Goal: Information Seeking & Learning: Find specific fact

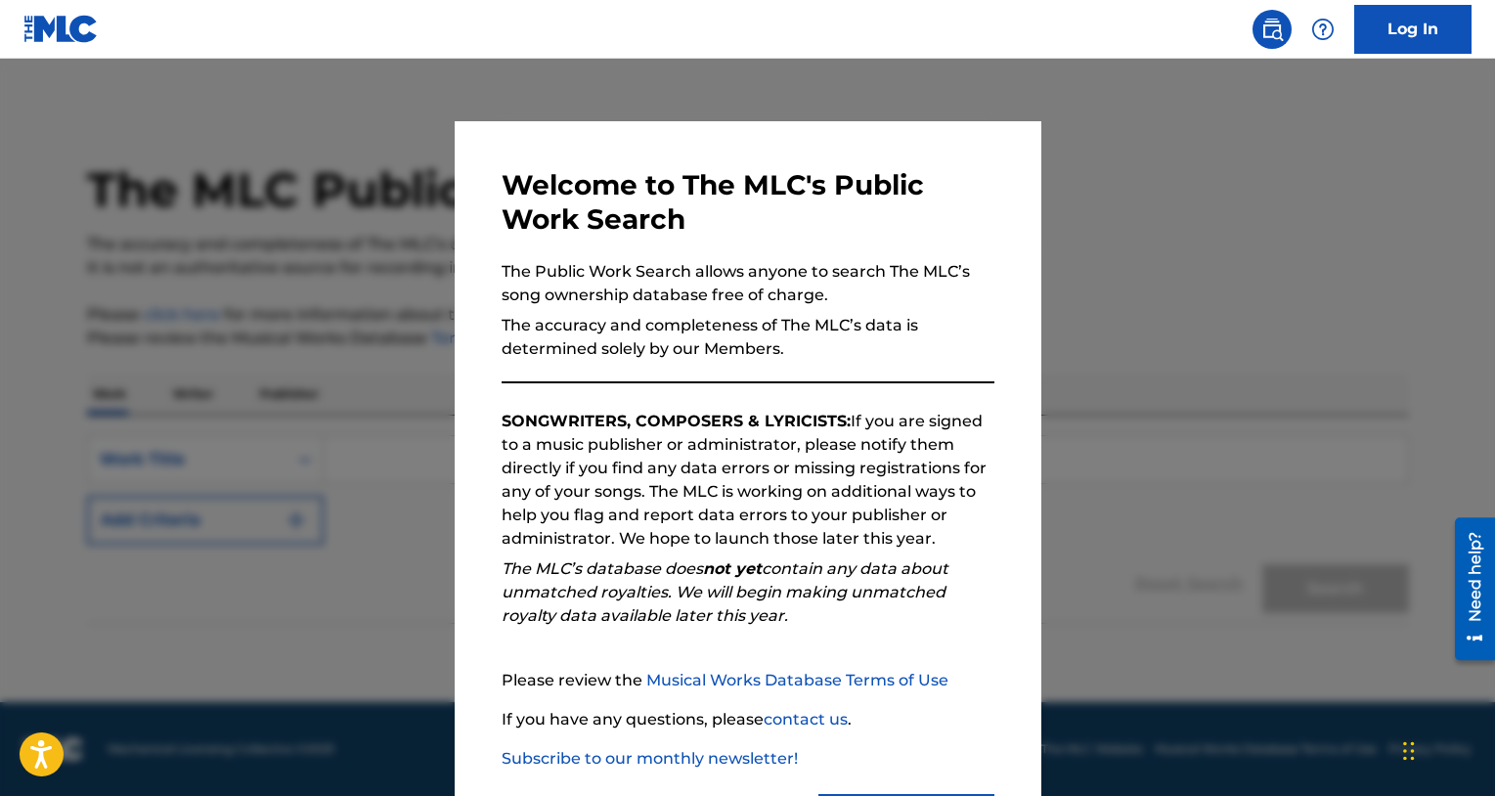
click at [1181, 422] on div at bounding box center [747, 457] width 1495 height 796
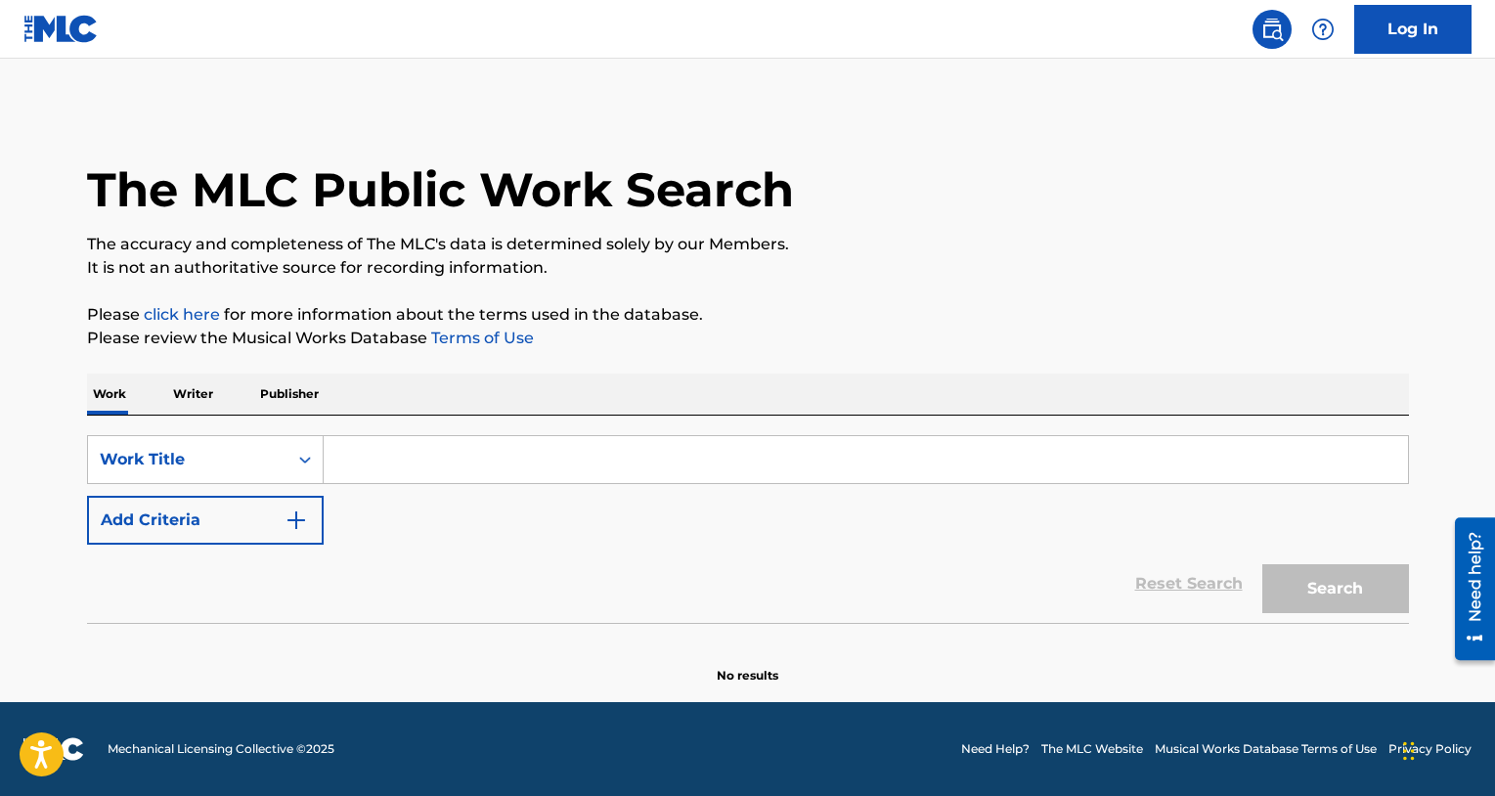
click at [450, 453] on input "Search Form" at bounding box center [866, 459] width 1085 height 47
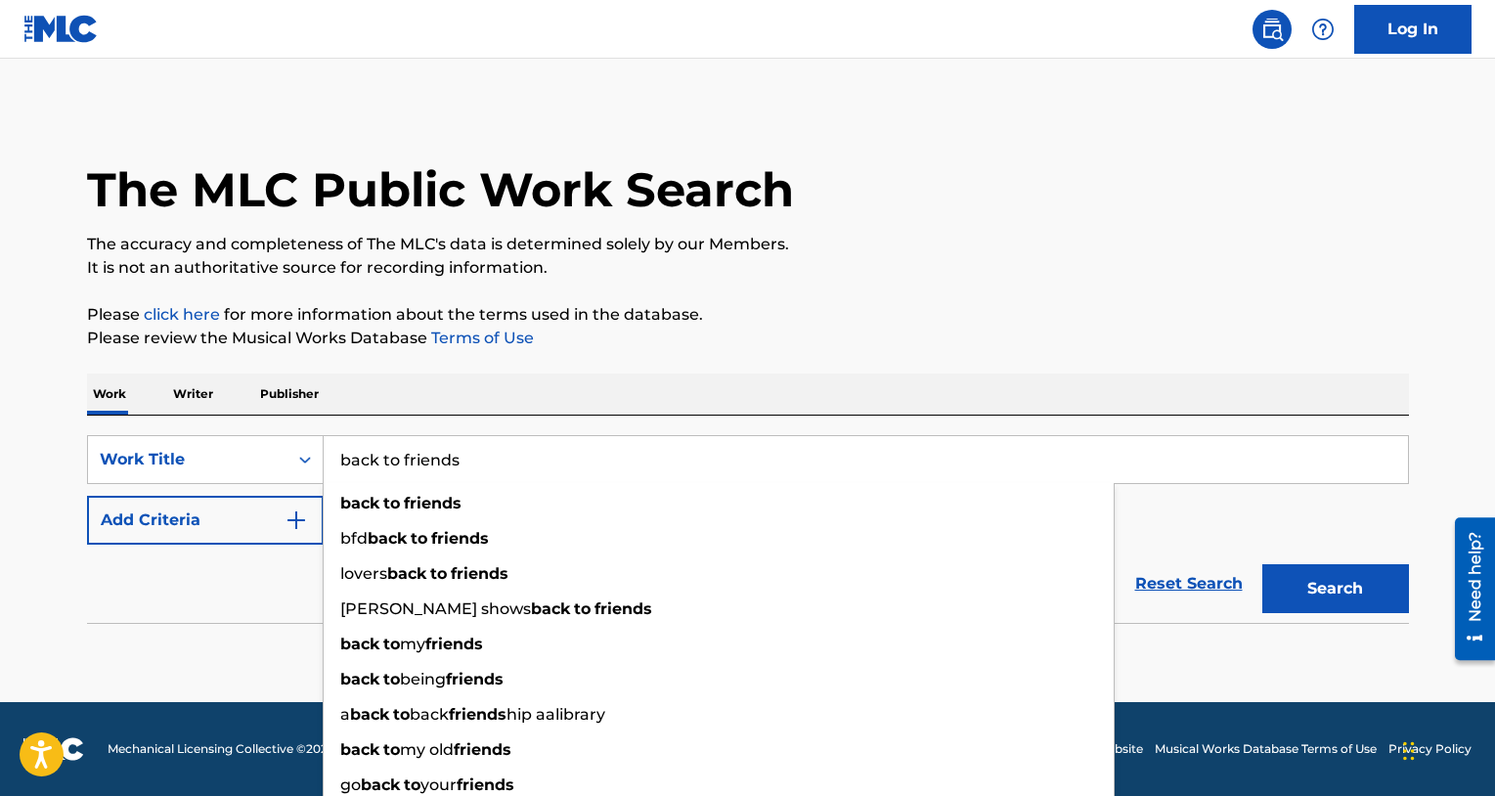
type input "back to friends"
click at [1262, 564] on button "Search" at bounding box center [1335, 588] width 147 height 49
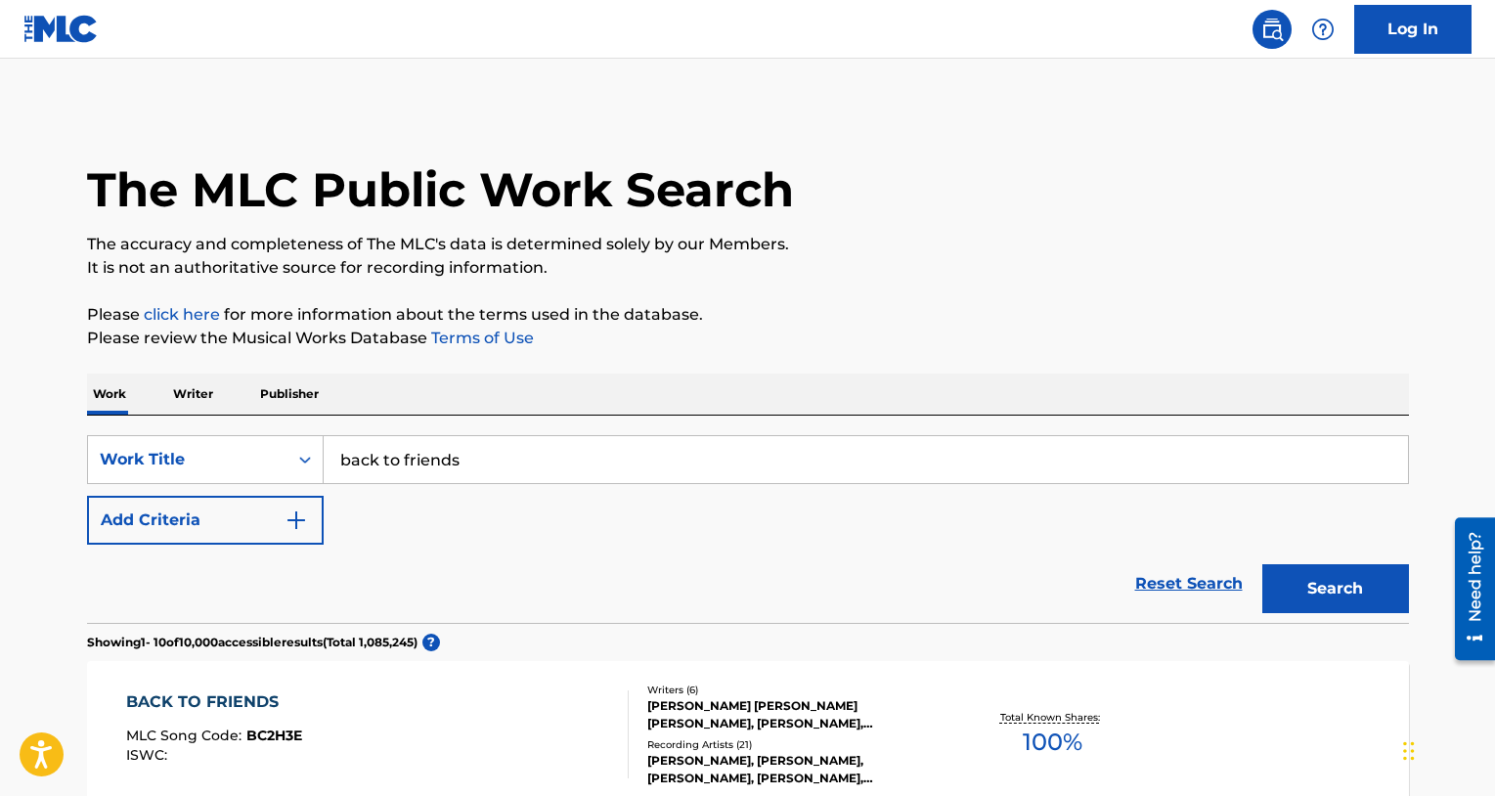
click at [293, 525] on img "Search Form" at bounding box center [296, 520] width 23 height 23
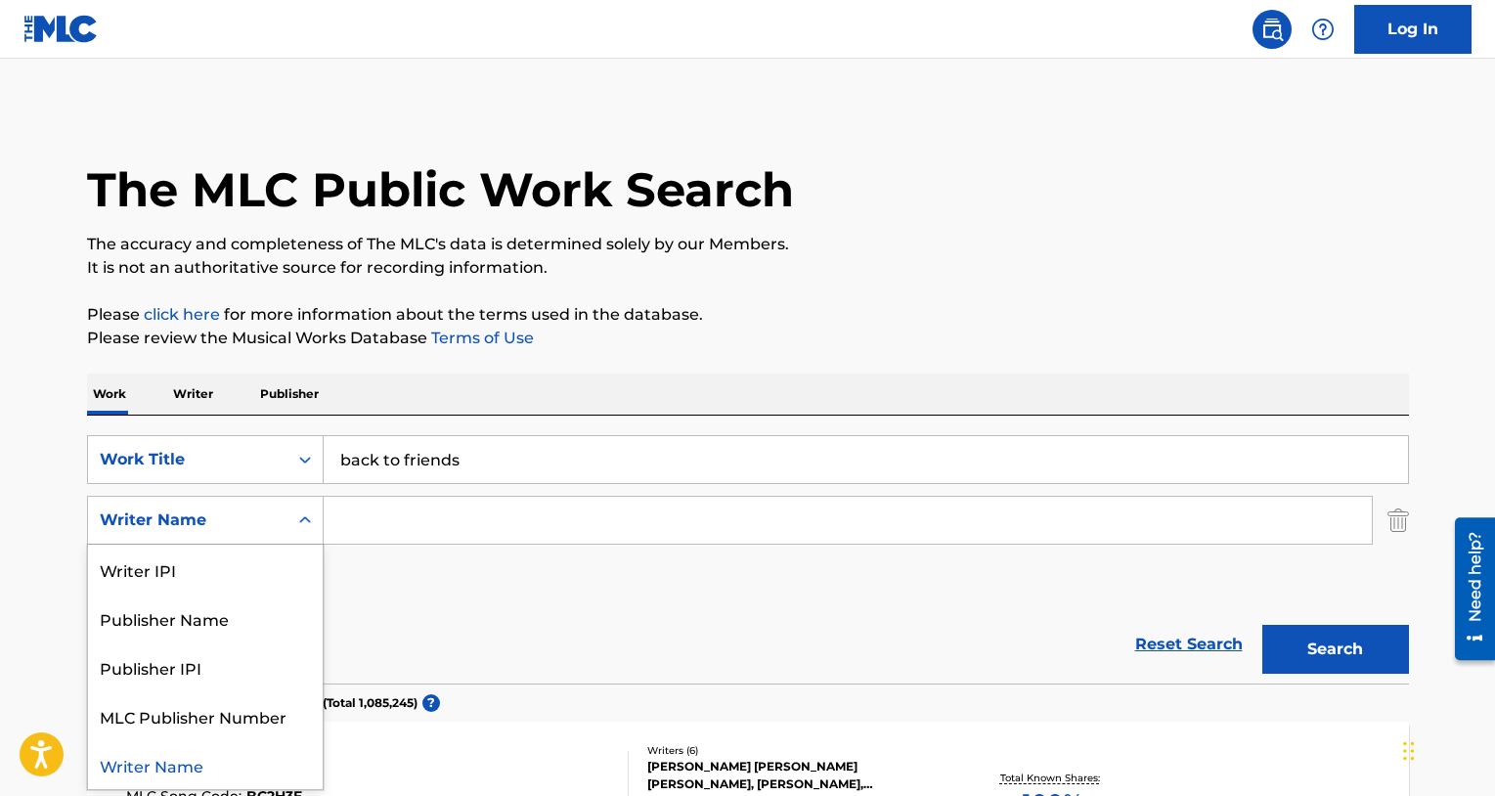
click at [301, 522] on icon "Search Form" at bounding box center [305, 519] width 12 height 7
click at [396, 564] on div "SearchWithCriteria0b133380-8f2c-4935-997e-9094ca41b9a2 Work Title back to frien…" at bounding box center [748, 520] width 1322 height 170
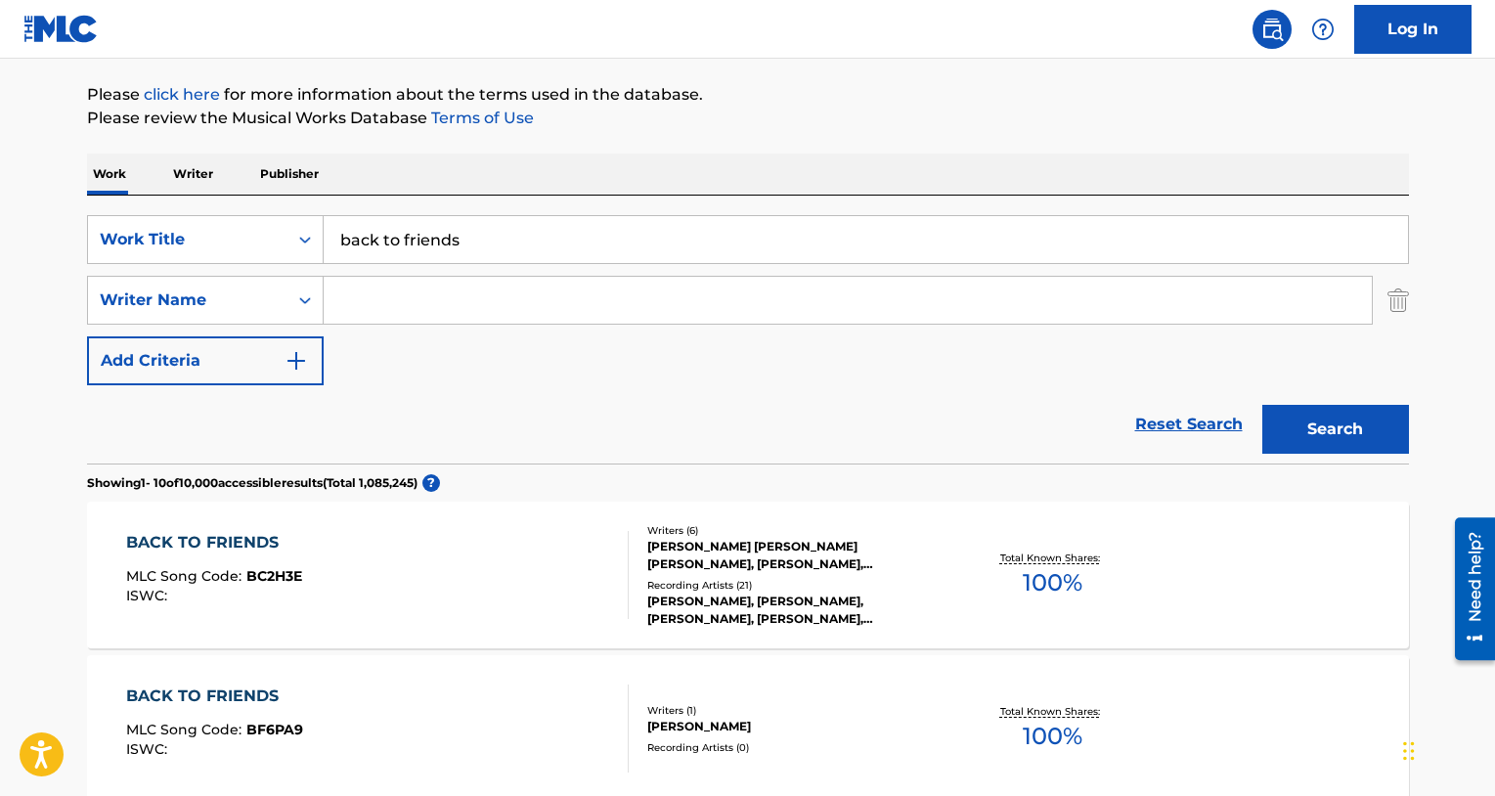
scroll to position [82, 0]
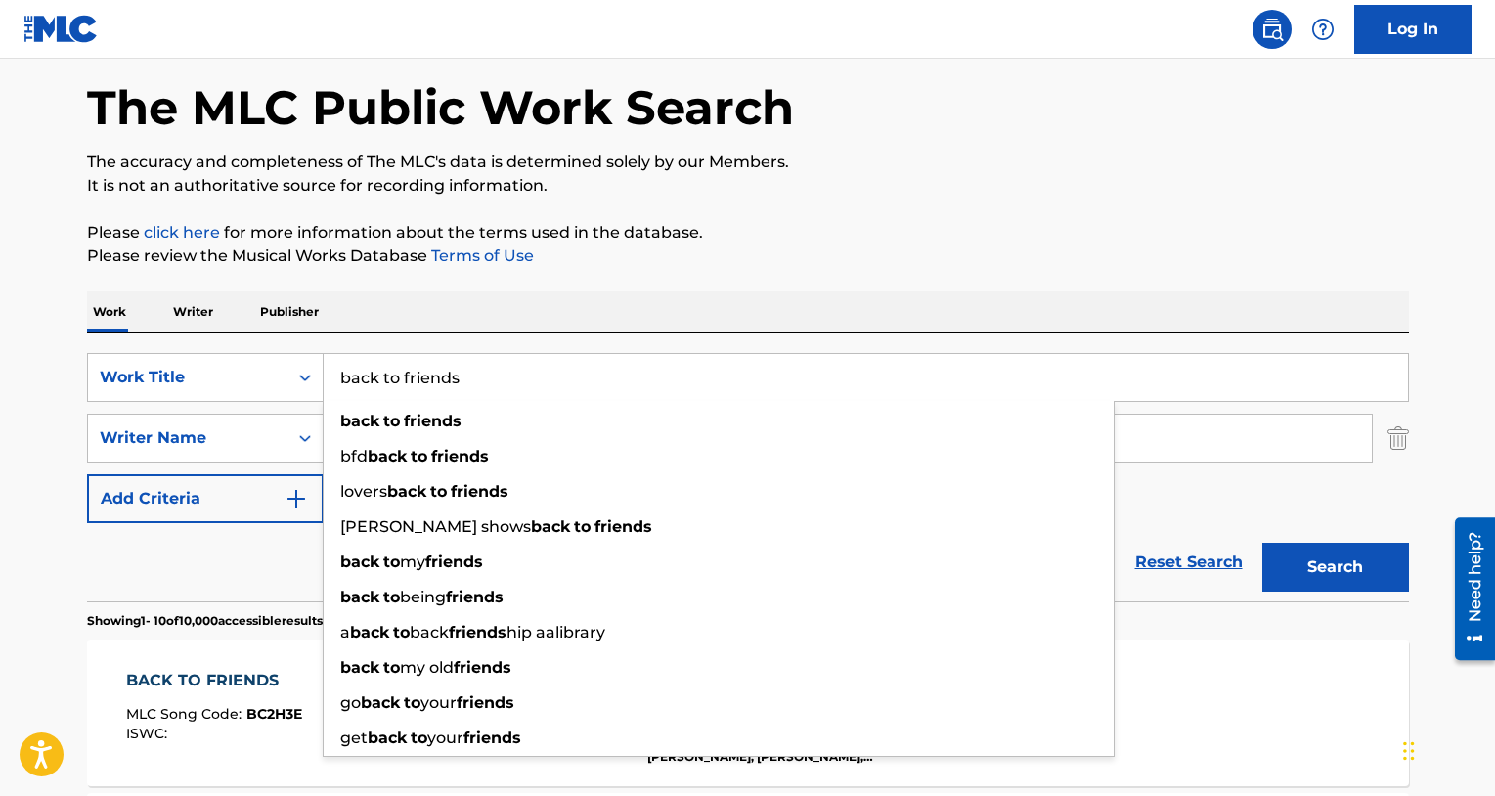
drag, startPoint x: 476, startPoint y: 377, endPoint x: 457, endPoint y: 349, distance: 34.4
click at [457, 349] on div "SearchWithCriteria0b133380-8f2c-4935-997e-9094ca41b9a2 Work Title back to frien…" at bounding box center [748, 467] width 1322 height 268
click at [617, 297] on div "Work Writer Publisher" at bounding box center [748, 311] width 1322 height 41
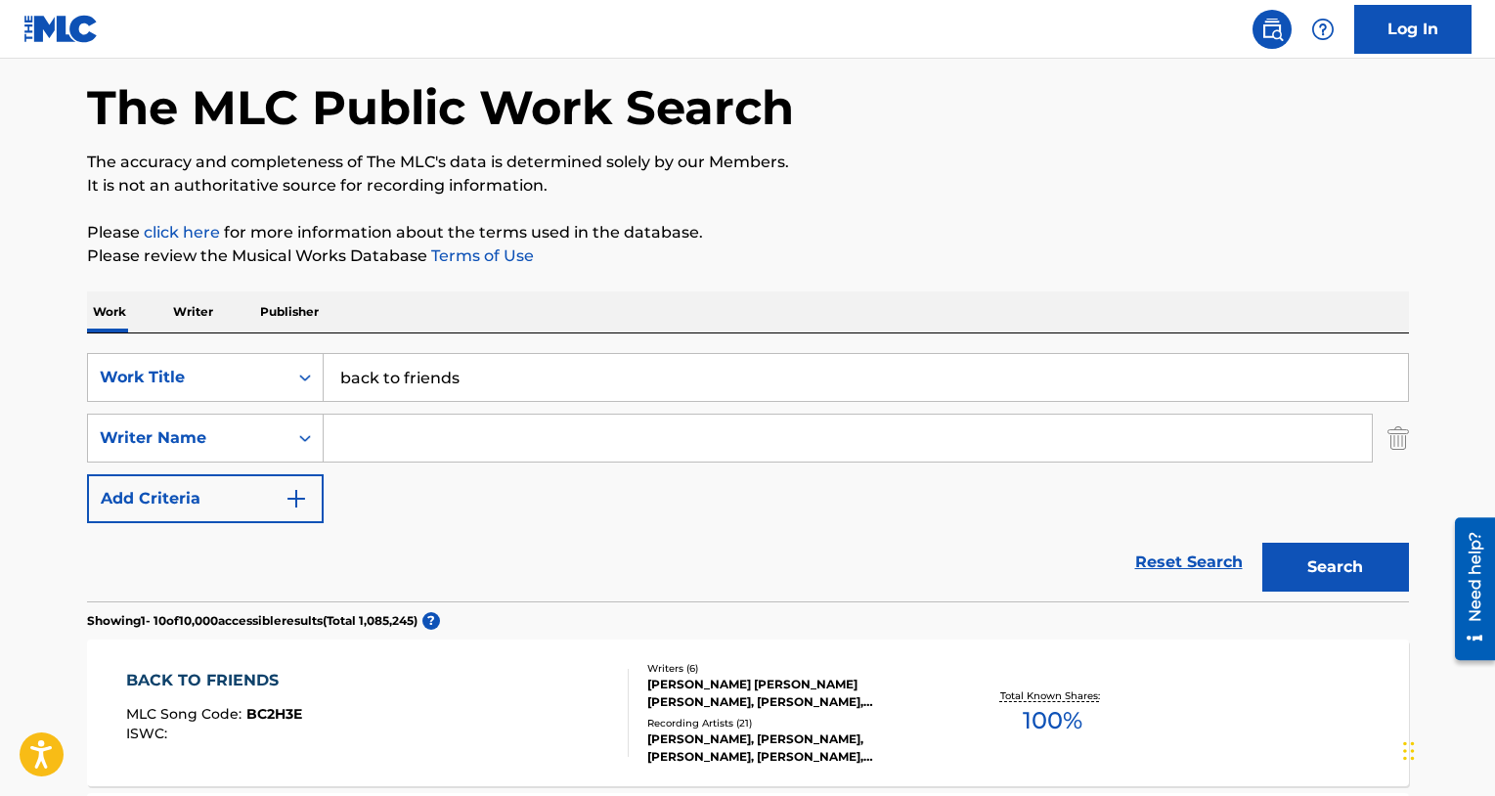
click at [557, 421] on input "Search Form" at bounding box center [848, 438] width 1048 height 47
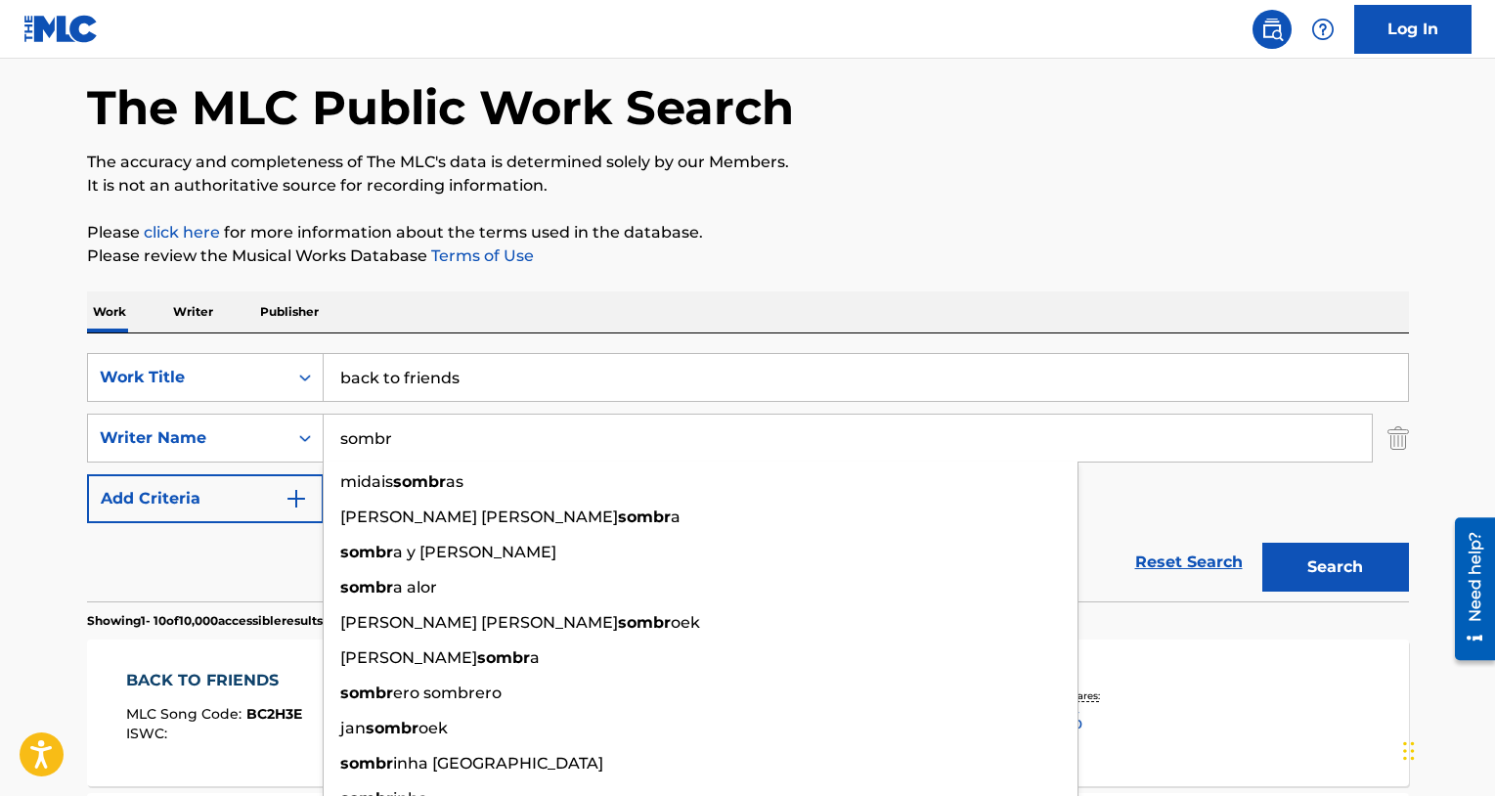
click at [1262, 543] on button "Search" at bounding box center [1335, 567] width 147 height 49
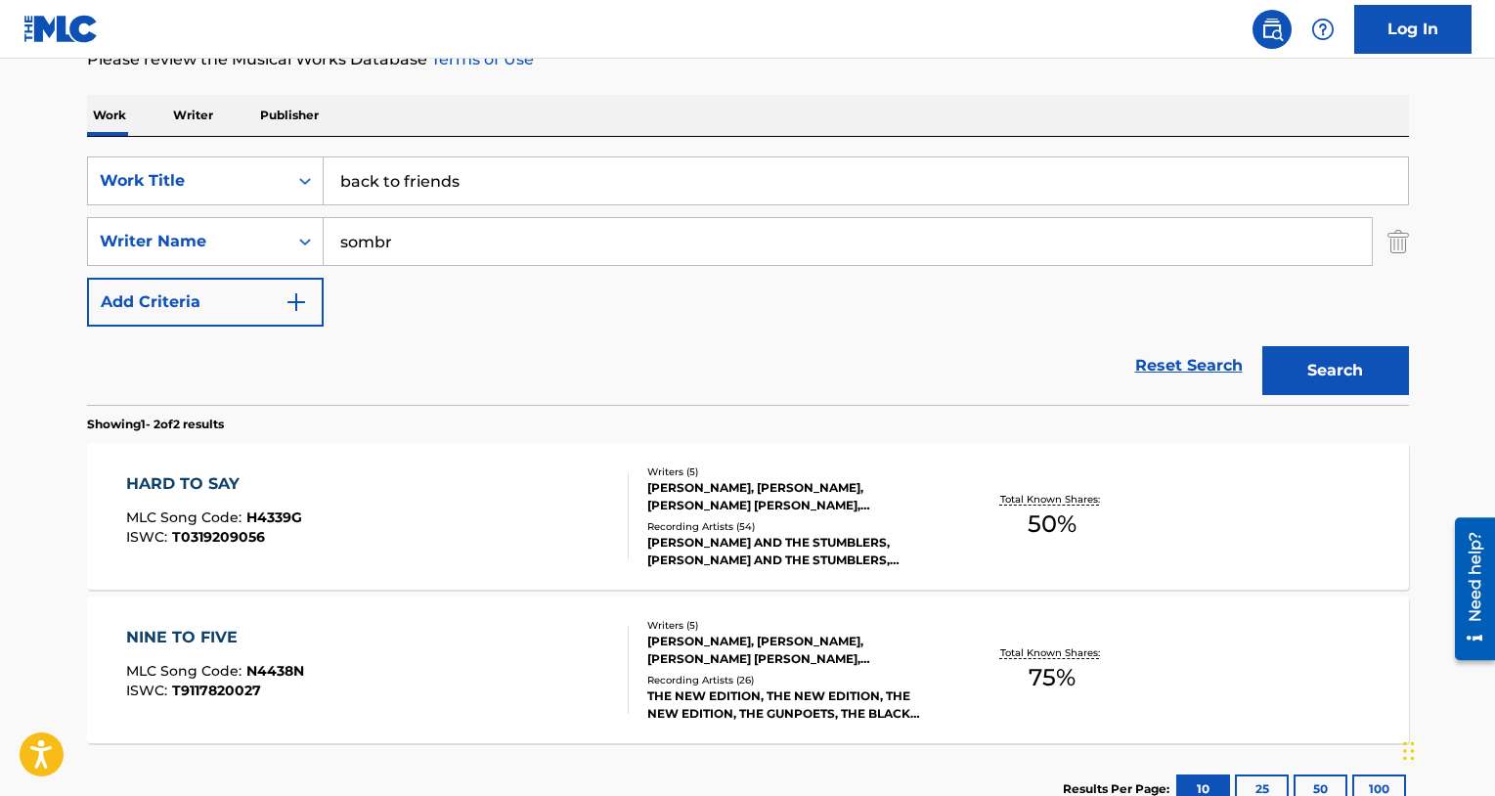
scroll to position [268, 0]
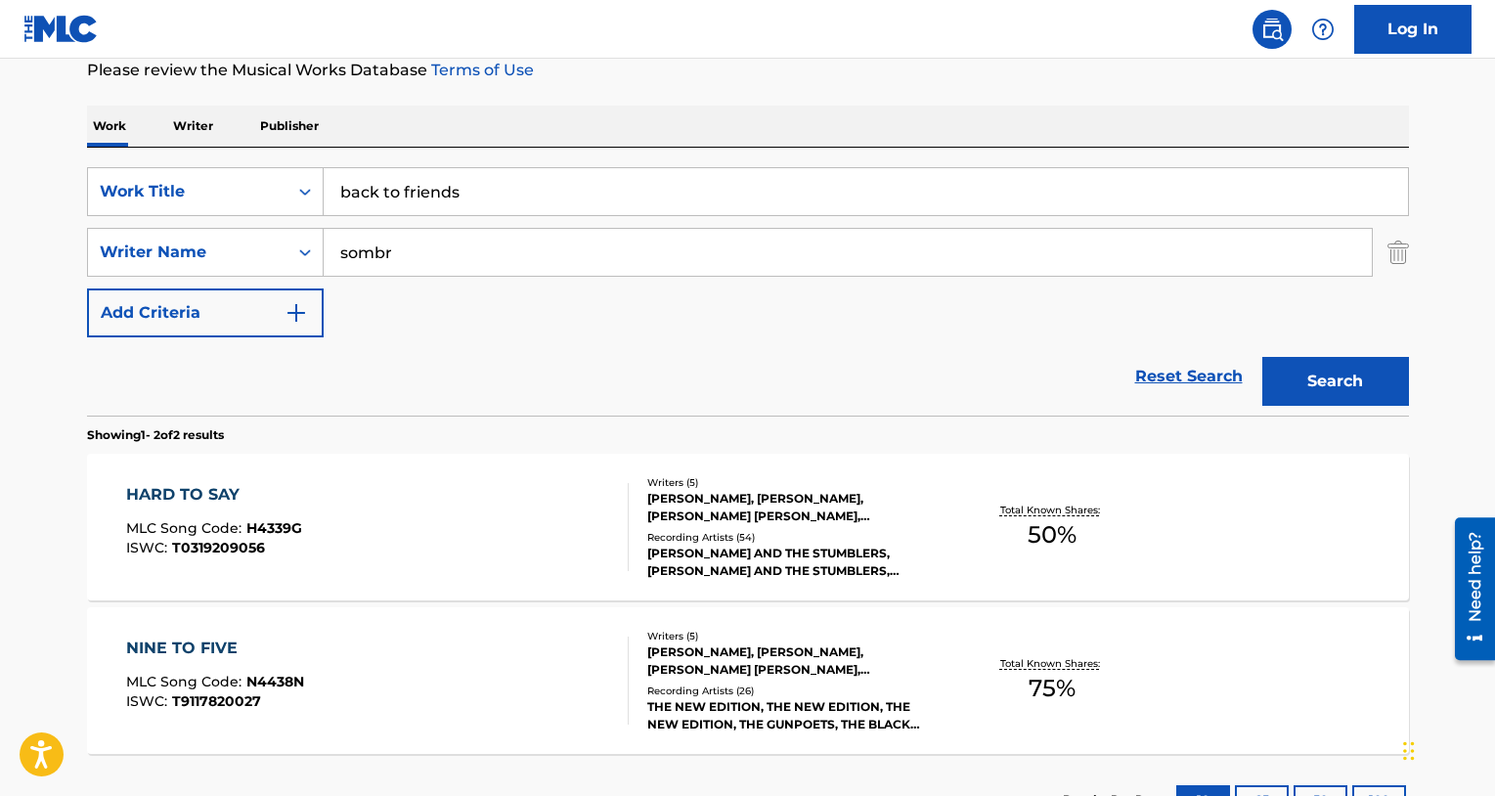
click at [442, 254] on input "sombr" at bounding box center [848, 252] width 1048 height 47
click at [1262, 357] on button "Search" at bounding box center [1335, 381] width 147 height 49
click at [305, 254] on icon "Search Form" at bounding box center [305, 253] width 20 height 20
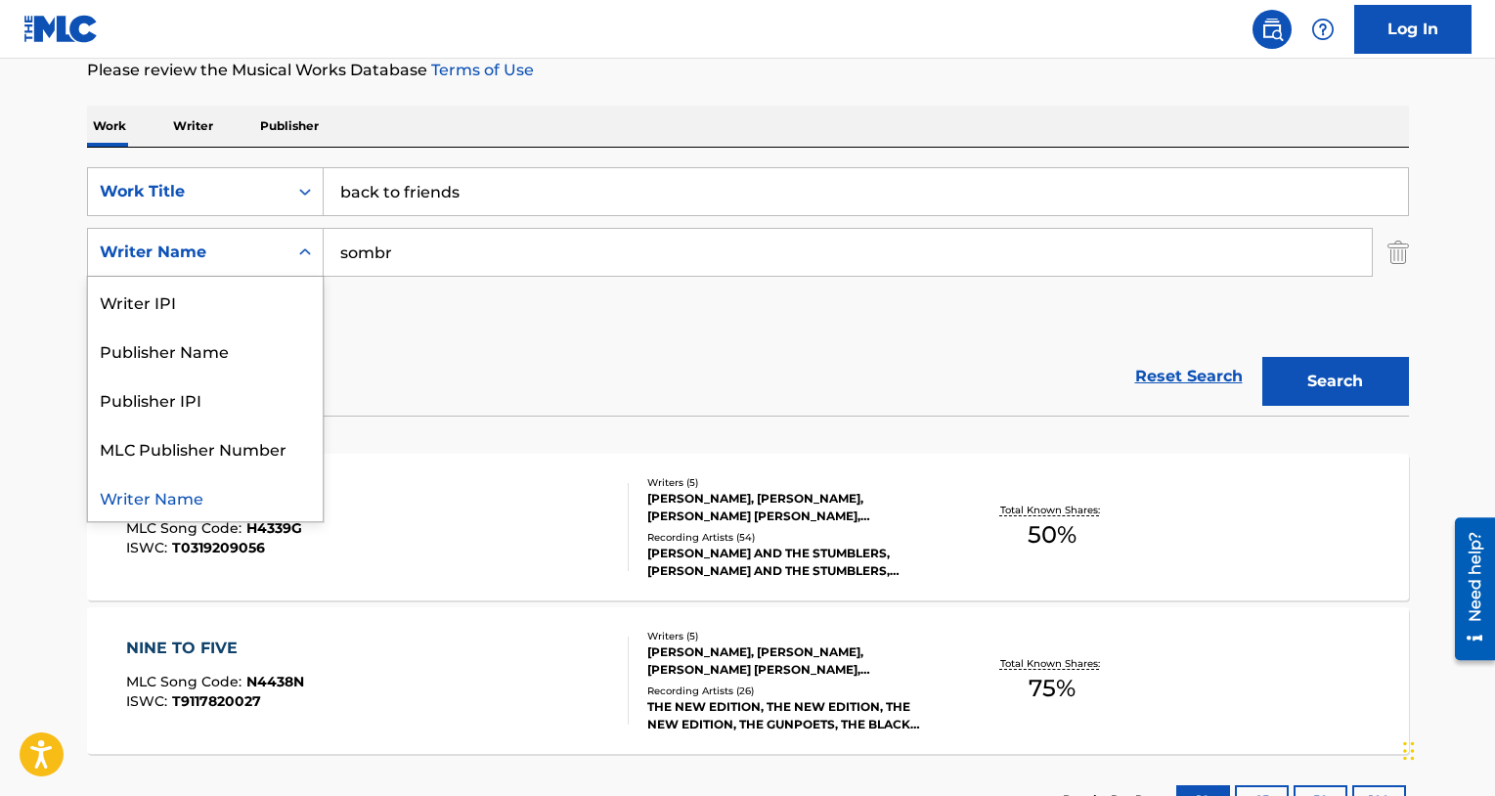
click at [389, 297] on div "SearchWithCriteria0b133380-8f2c-4935-997e-9094ca41b9a2 Work Title back to frien…" at bounding box center [748, 252] width 1322 height 170
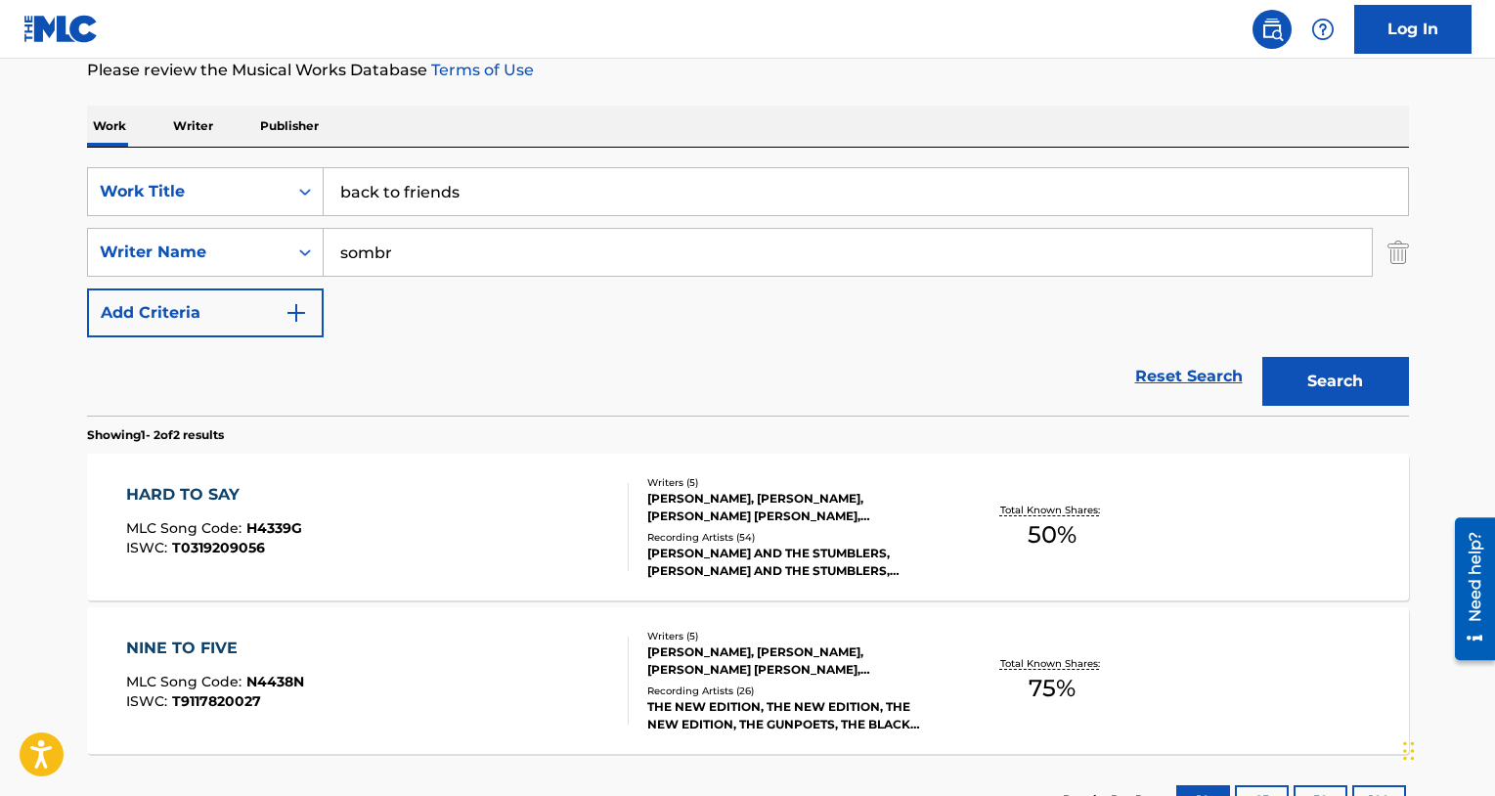
drag, startPoint x: 507, startPoint y: 257, endPoint x: 485, endPoint y: 222, distance: 41.3
click at [485, 222] on div "SearchWithCriteria0b133380-8f2c-4935-997e-9094ca41b9a2 Work Title back to frien…" at bounding box center [748, 252] width 1322 height 170
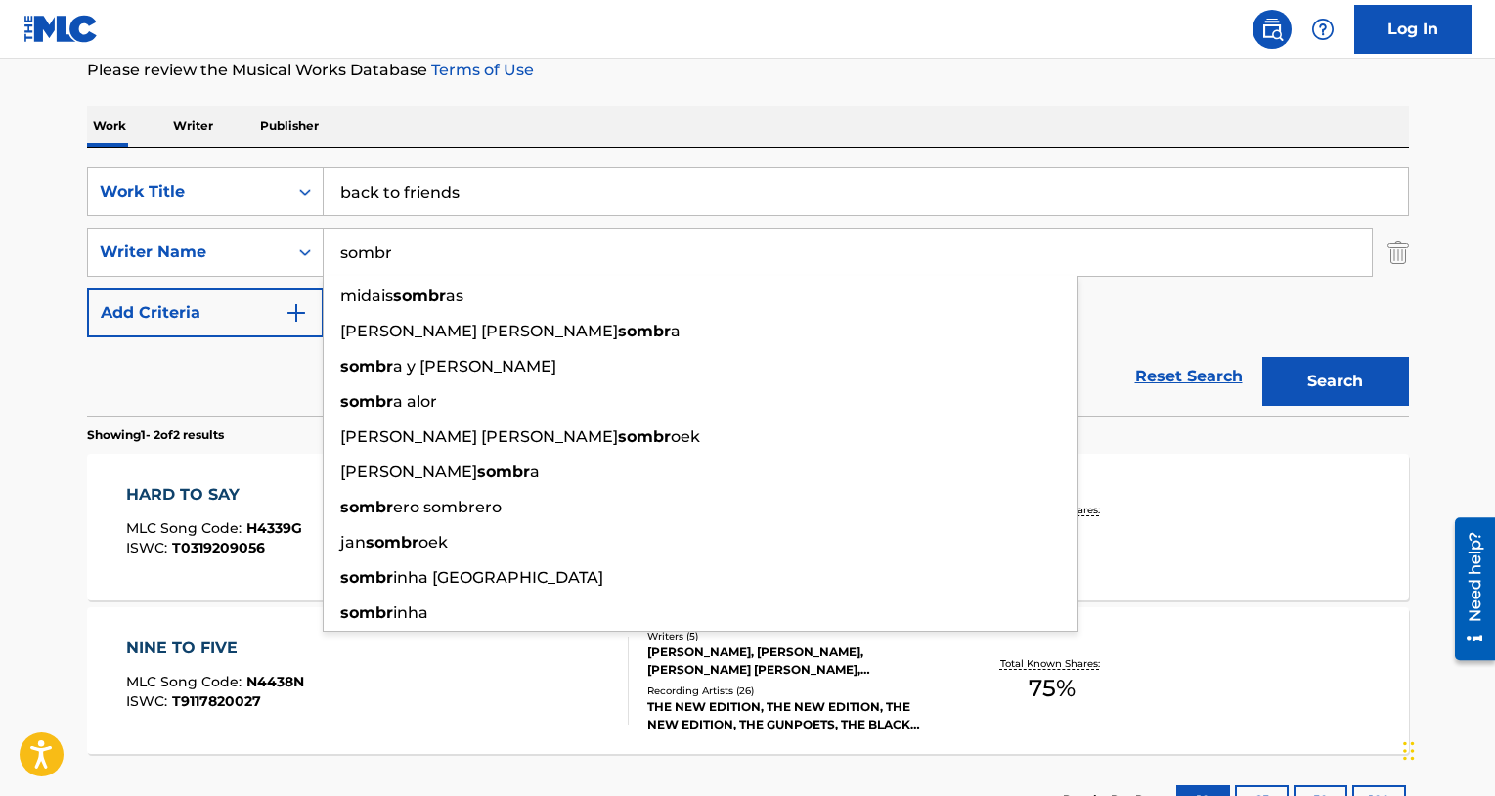
paste input "[PERSON_NAME]"
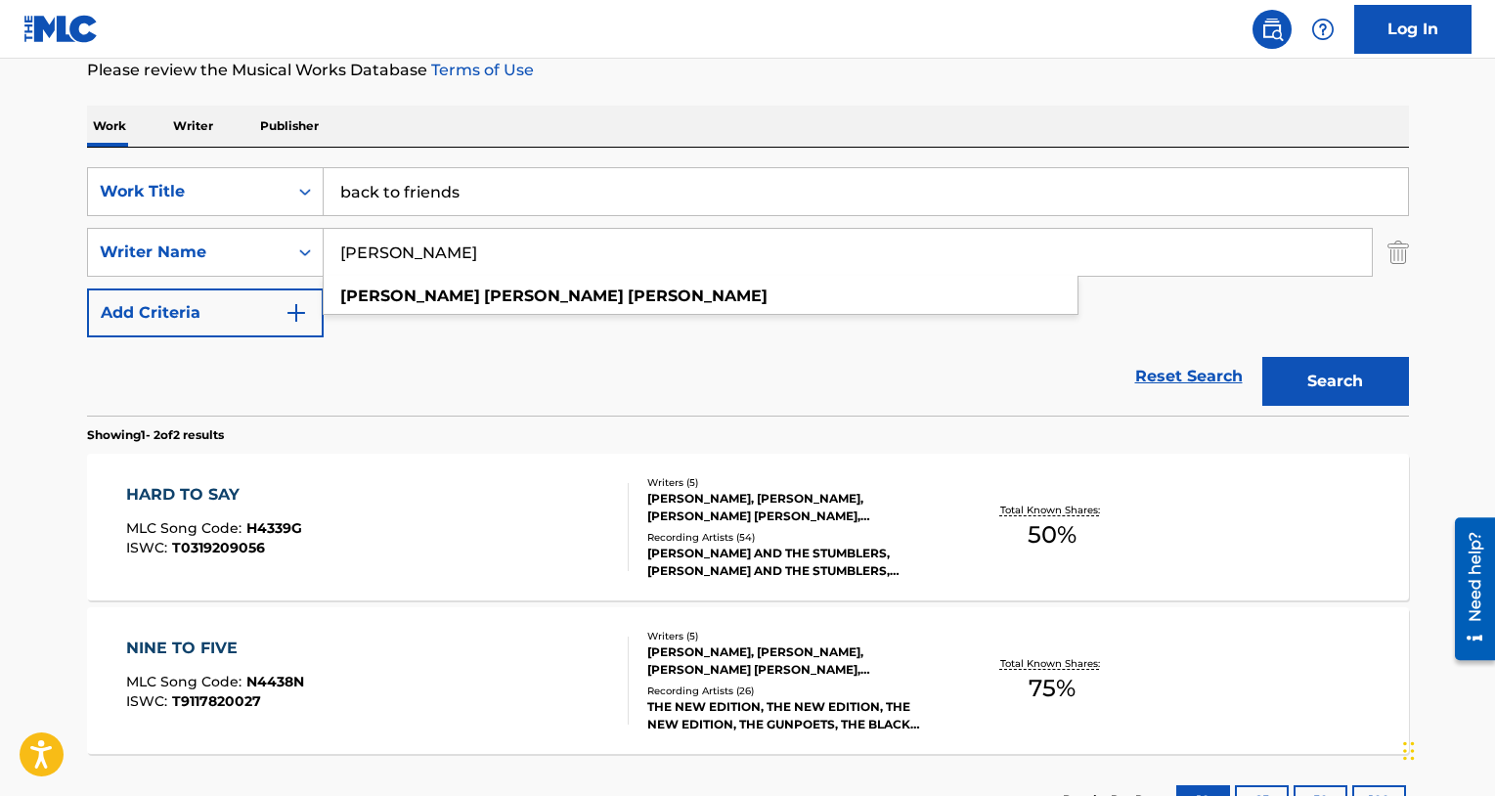
click at [1262, 357] on button "Search" at bounding box center [1335, 381] width 147 height 49
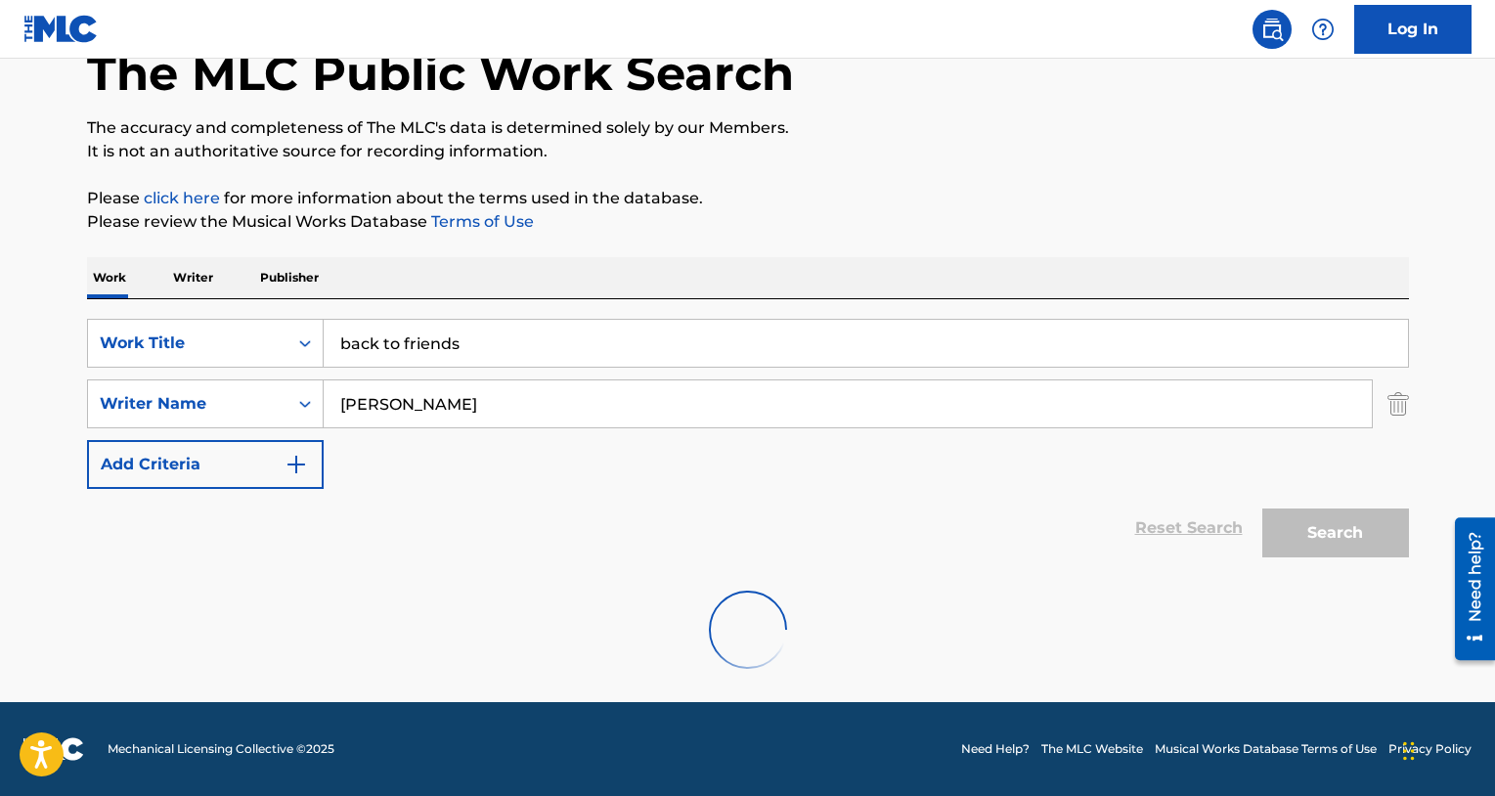
scroll to position [53, 0]
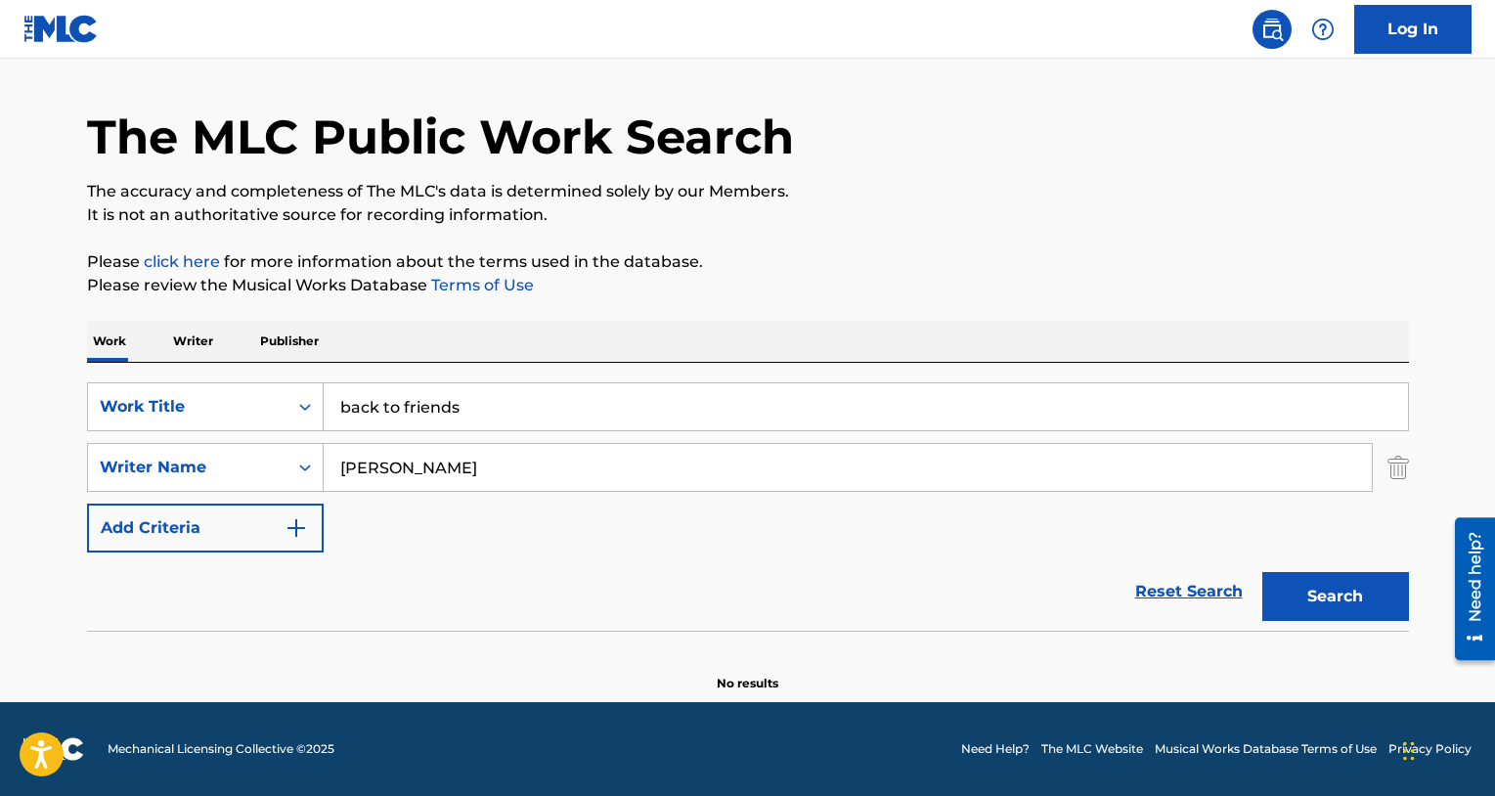
click at [1316, 595] on button "Search" at bounding box center [1335, 596] width 147 height 49
drag, startPoint x: 604, startPoint y: 466, endPoint x: 582, endPoint y: 433, distance: 40.1
click at [582, 433] on div "SearchWithCriteria0b133380-8f2c-4935-997e-9094ca41b9a2 Work Title back to frien…" at bounding box center [748, 467] width 1322 height 170
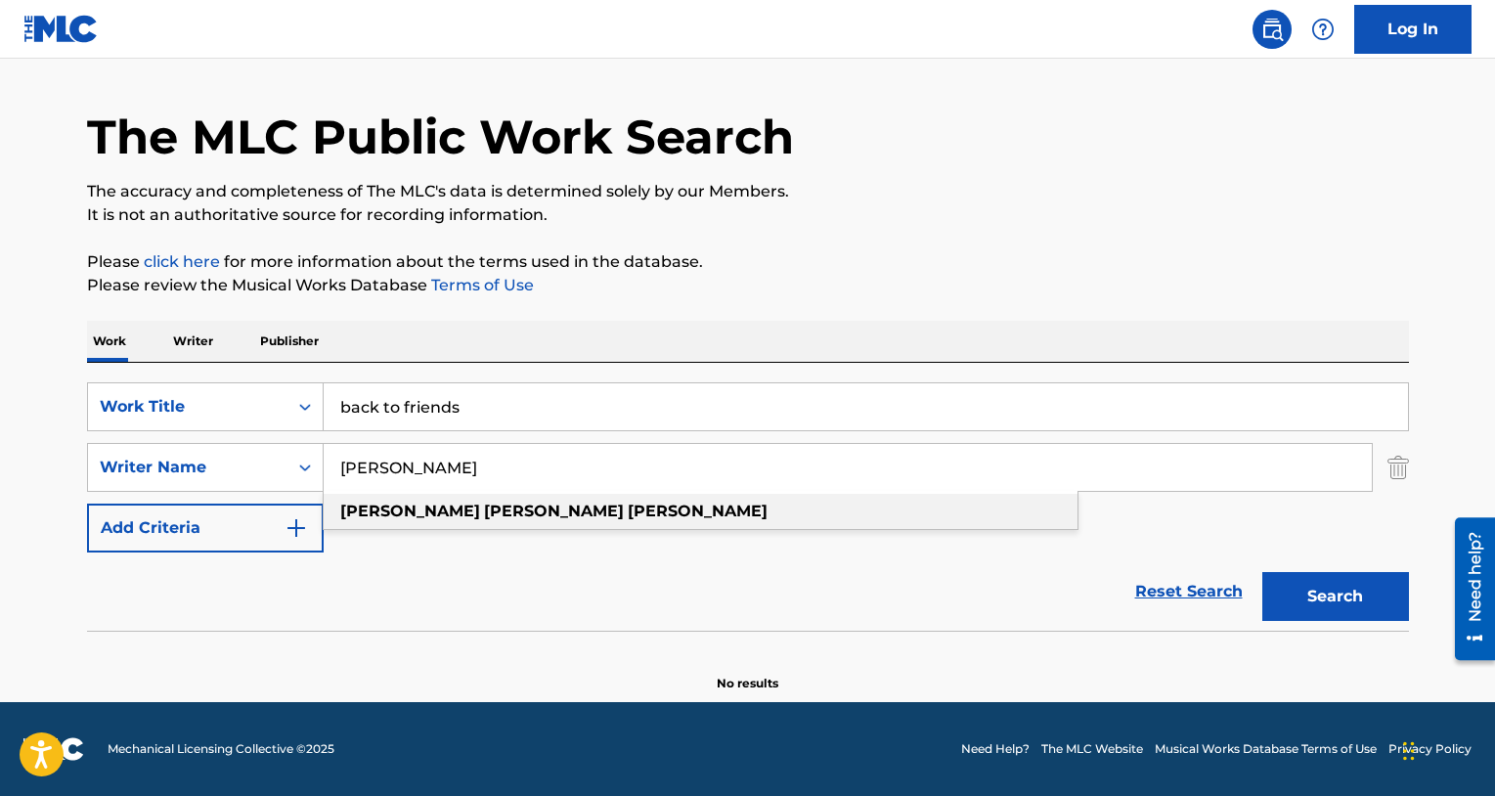
click at [628, 507] on strong "[PERSON_NAME]" at bounding box center [698, 511] width 140 height 19
type input "[PERSON_NAME]"
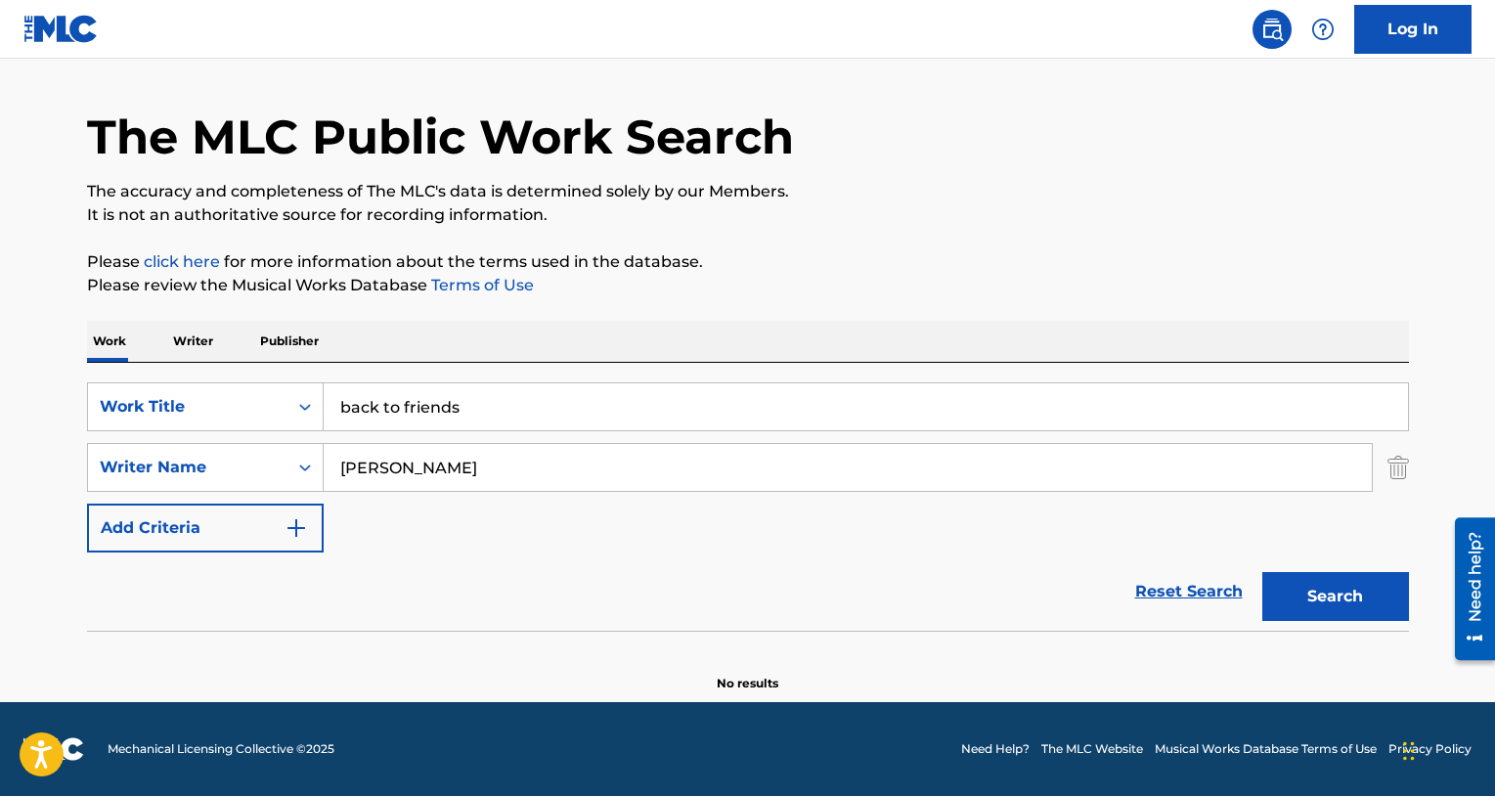
click at [1294, 589] on button "Search" at bounding box center [1335, 596] width 147 height 49
click at [1160, 596] on link "Reset Search" at bounding box center [1189, 591] width 127 height 43
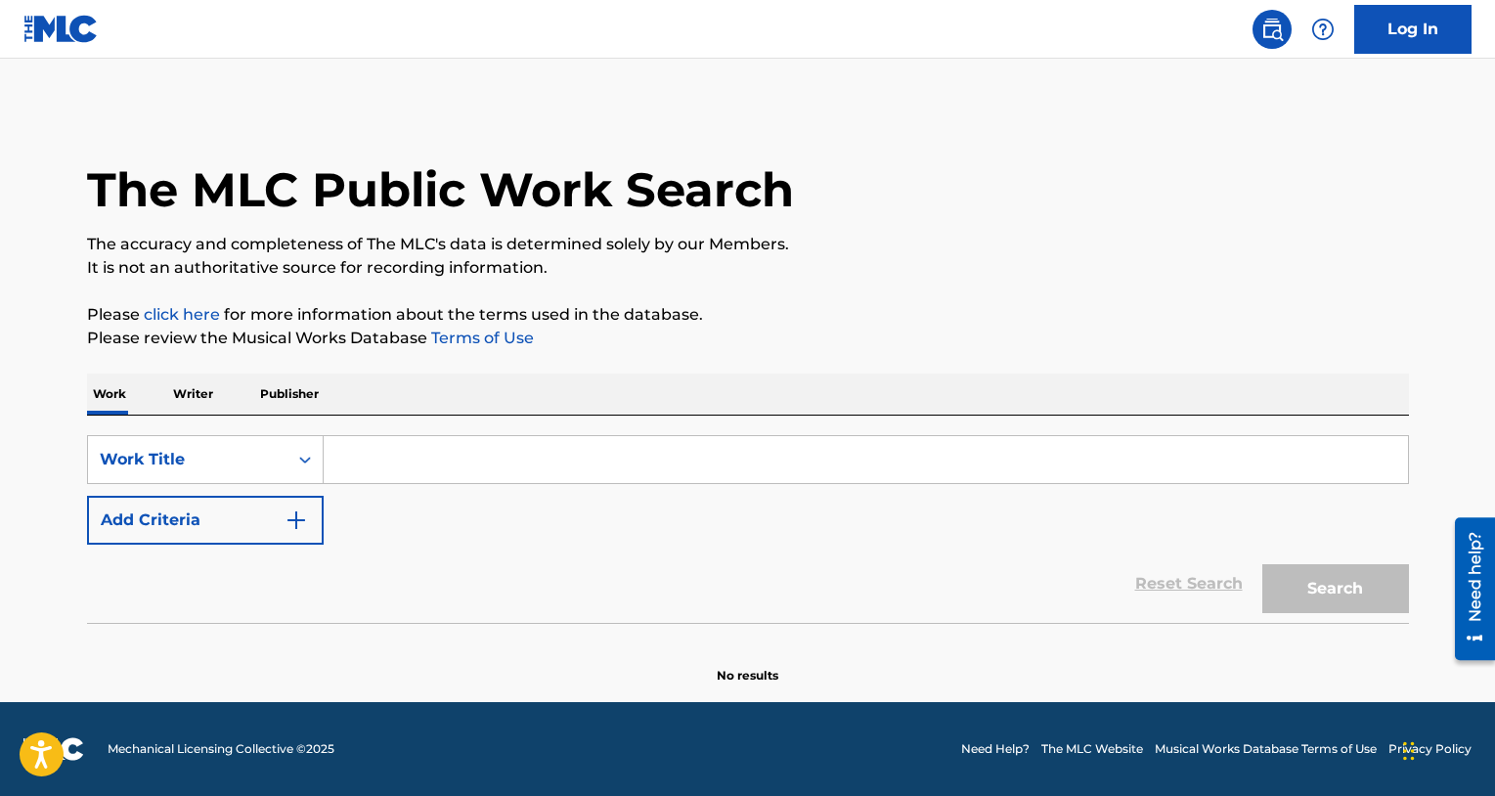
click at [906, 457] on input "Search Form" at bounding box center [866, 459] width 1085 height 47
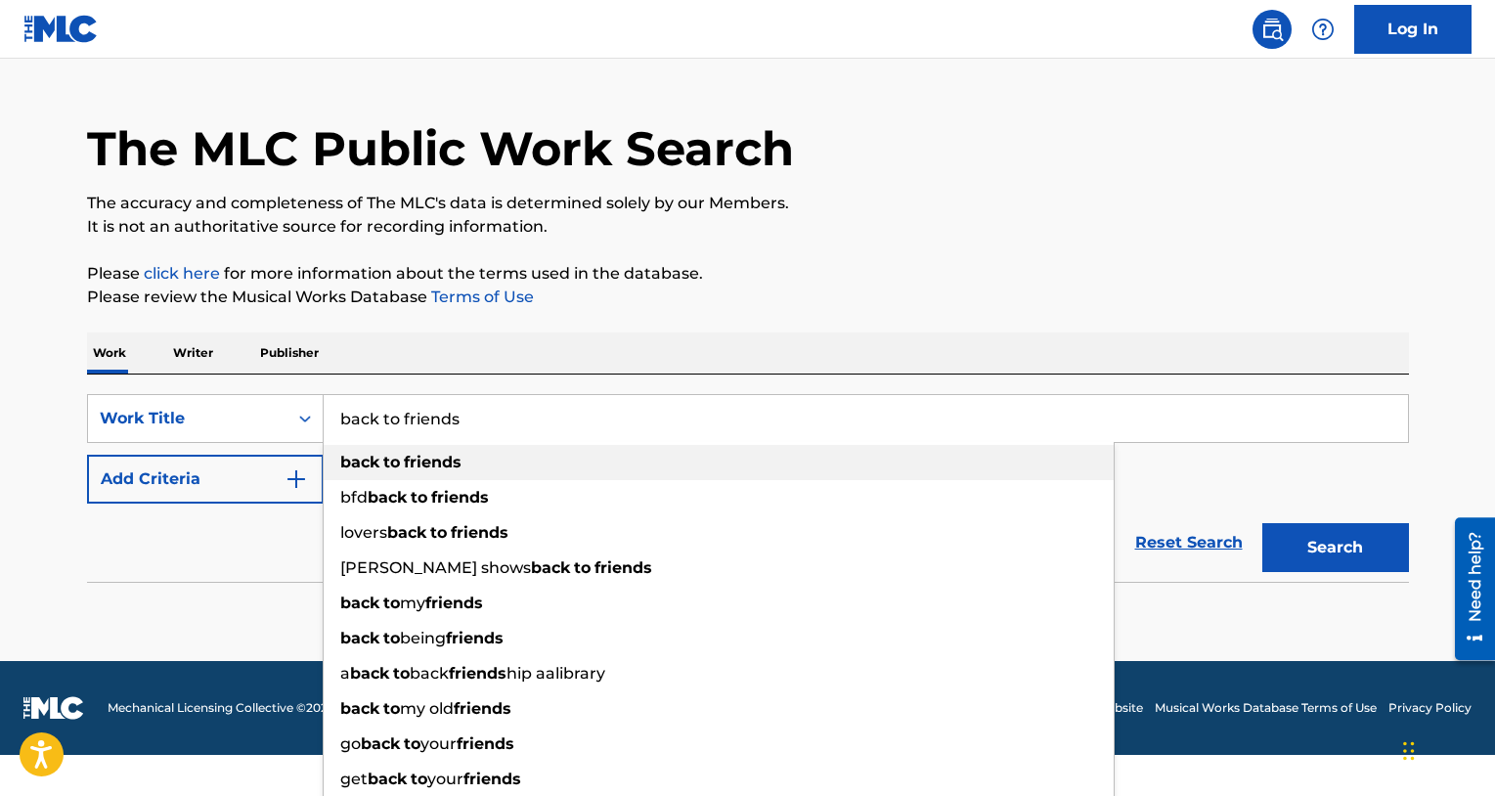
scroll to position [43, 0]
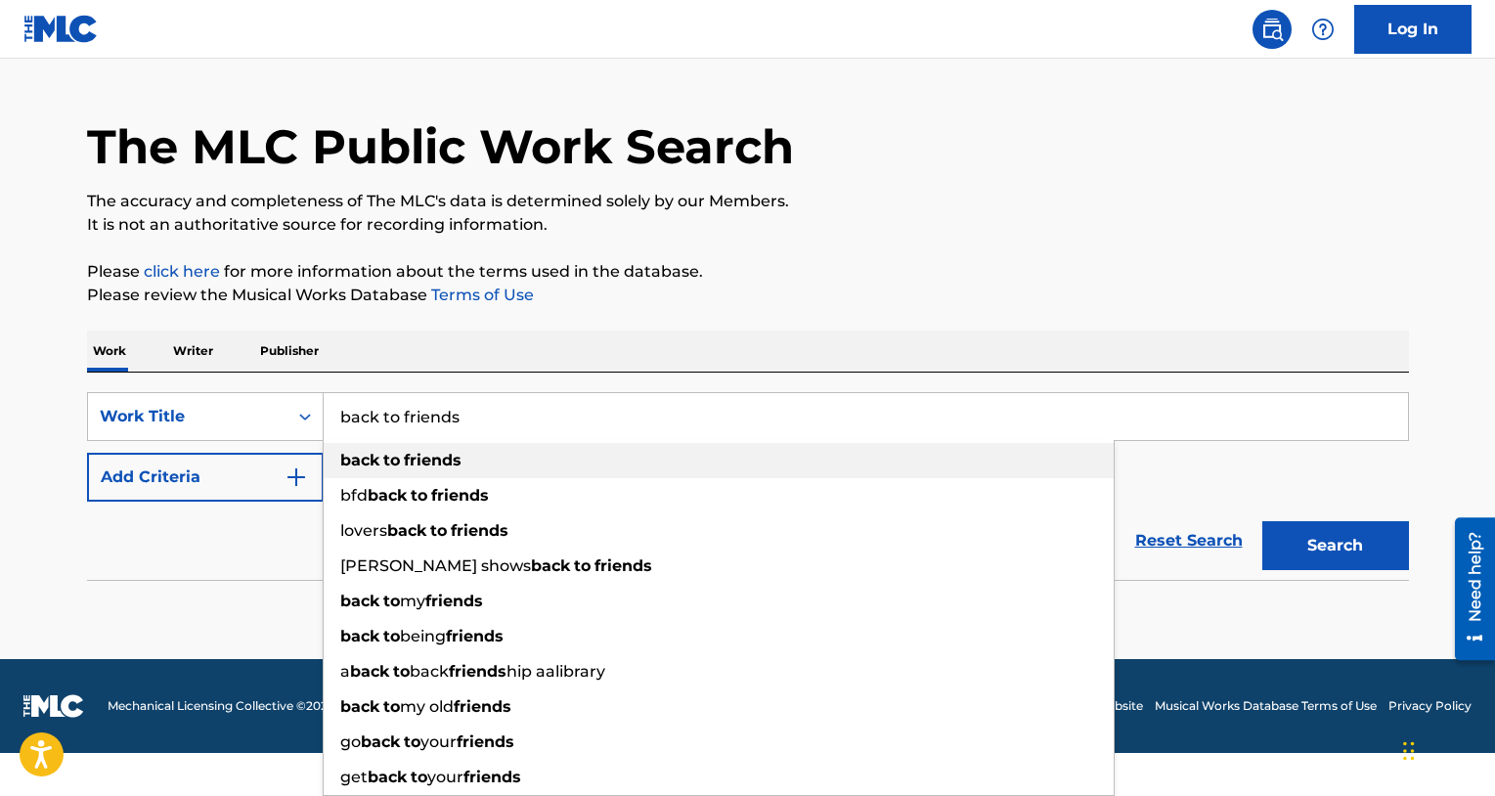
type input "back to friends"
click at [878, 471] on div "back to friends" at bounding box center [719, 460] width 790 height 35
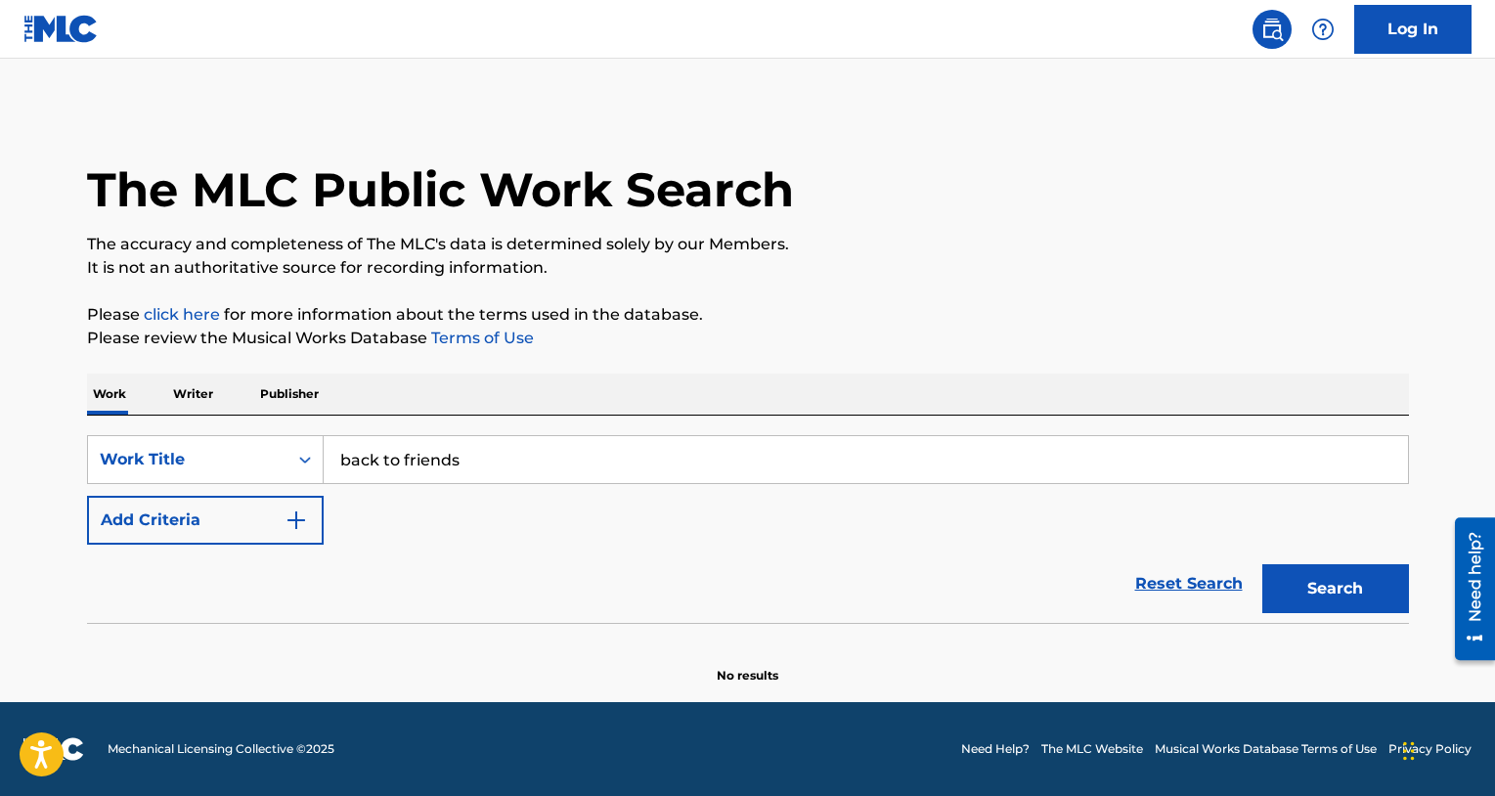
scroll to position [0, 0]
click at [254, 507] on button "Add Criteria" at bounding box center [205, 520] width 237 height 49
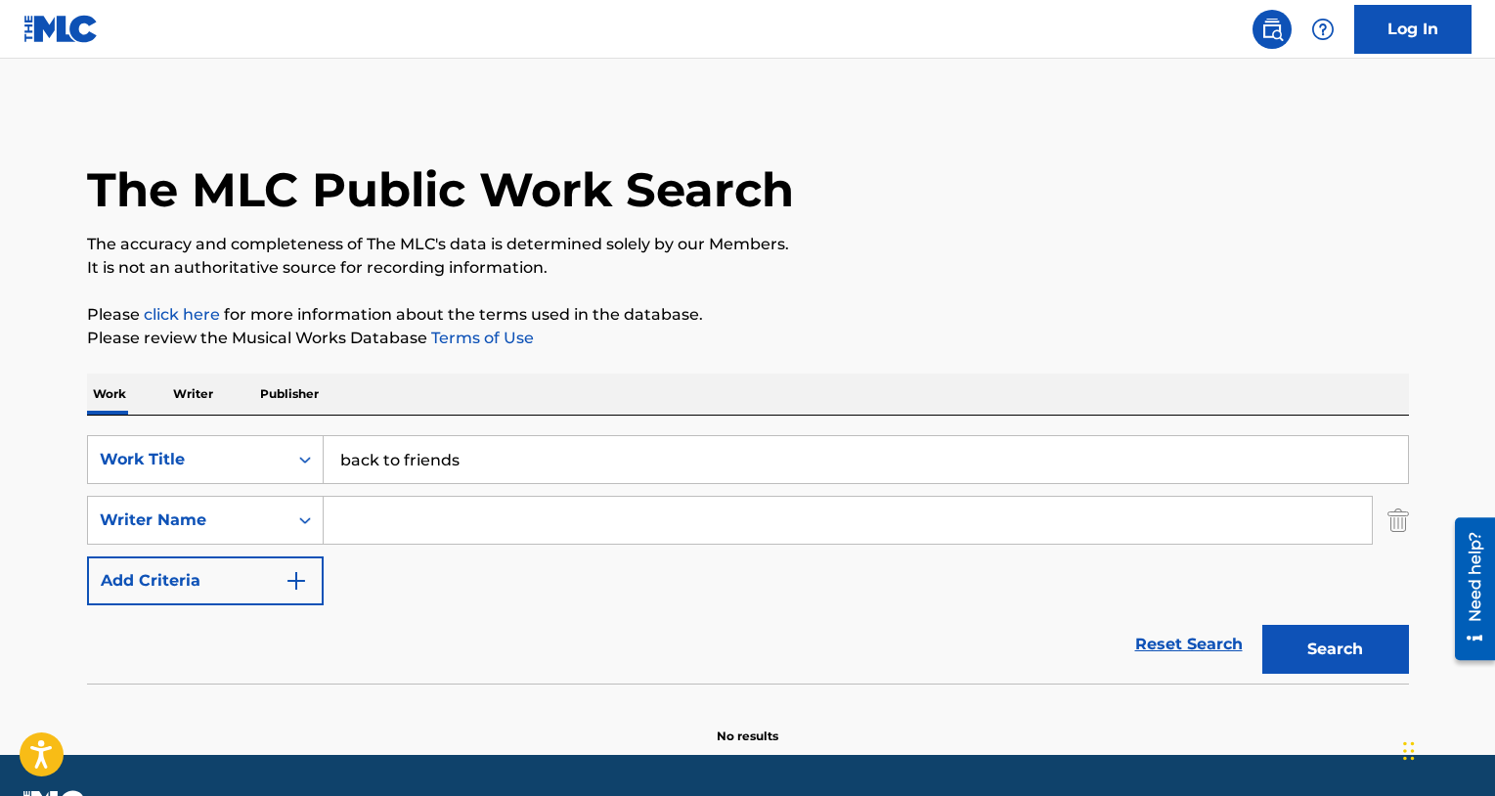
click at [1334, 637] on button "Search" at bounding box center [1335, 649] width 147 height 49
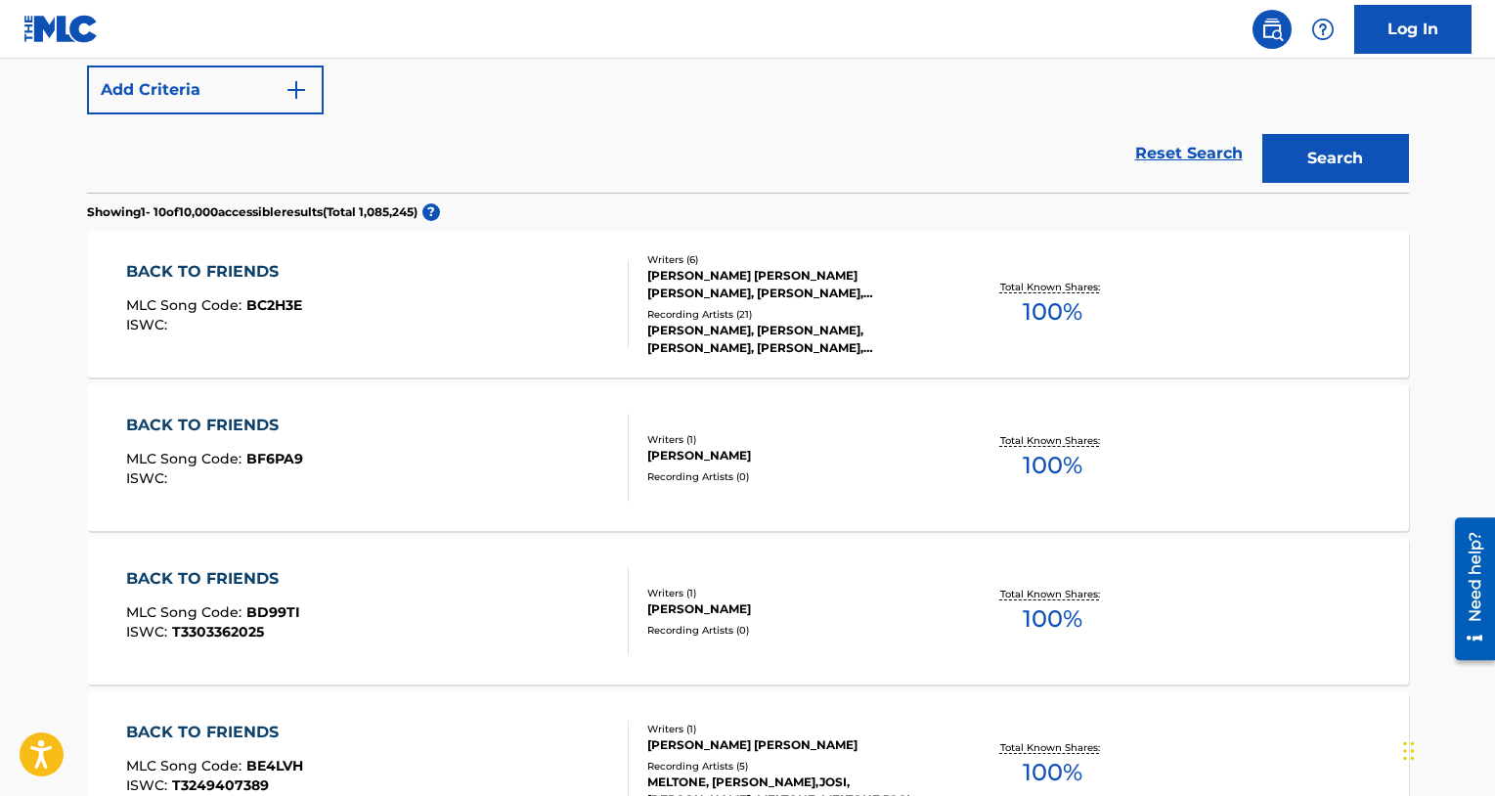
scroll to position [496, 0]
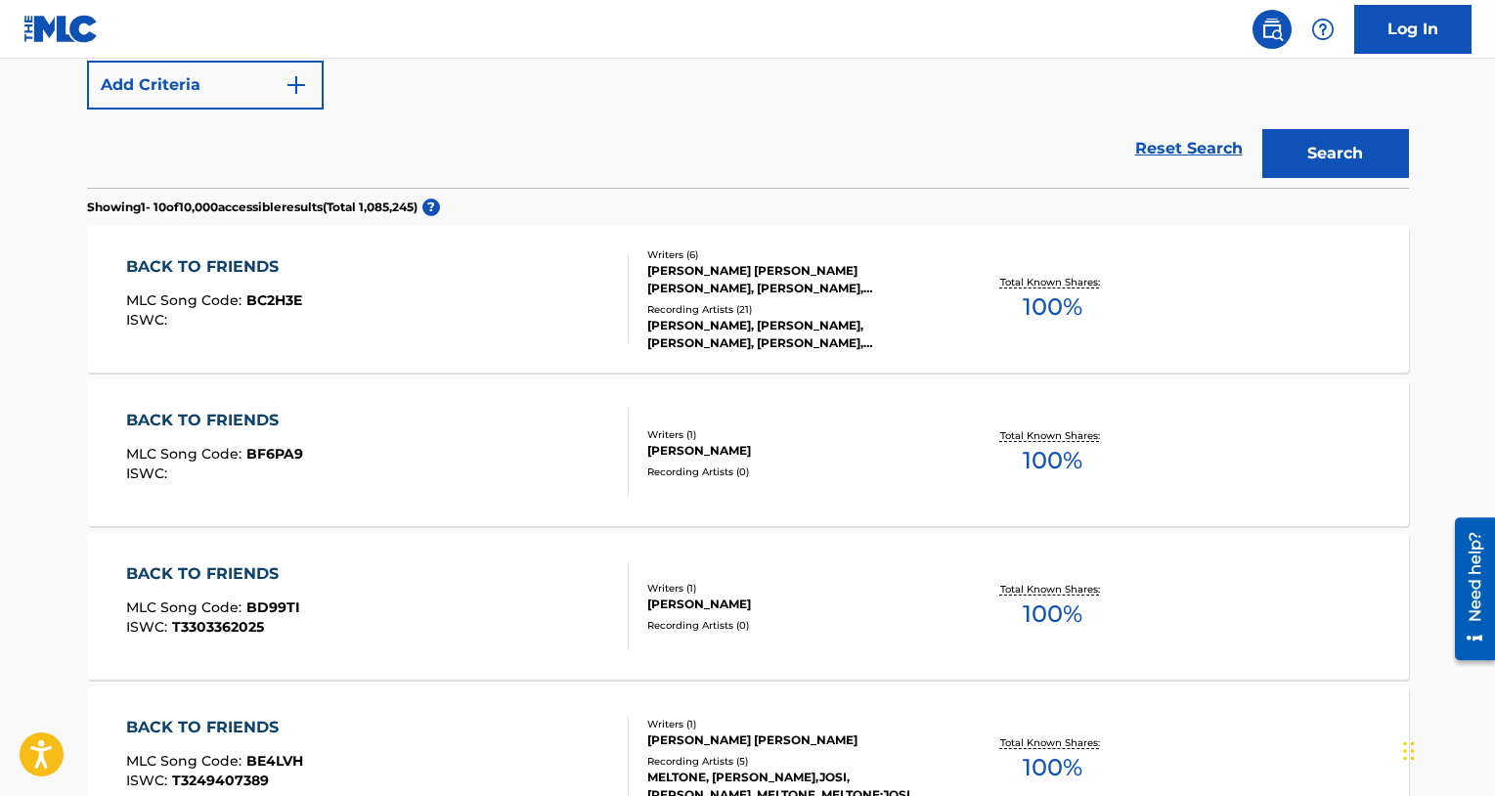
drag, startPoint x: 745, startPoint y: 598, endPoint x: 804, endPoint y: 2, distance: 599.4
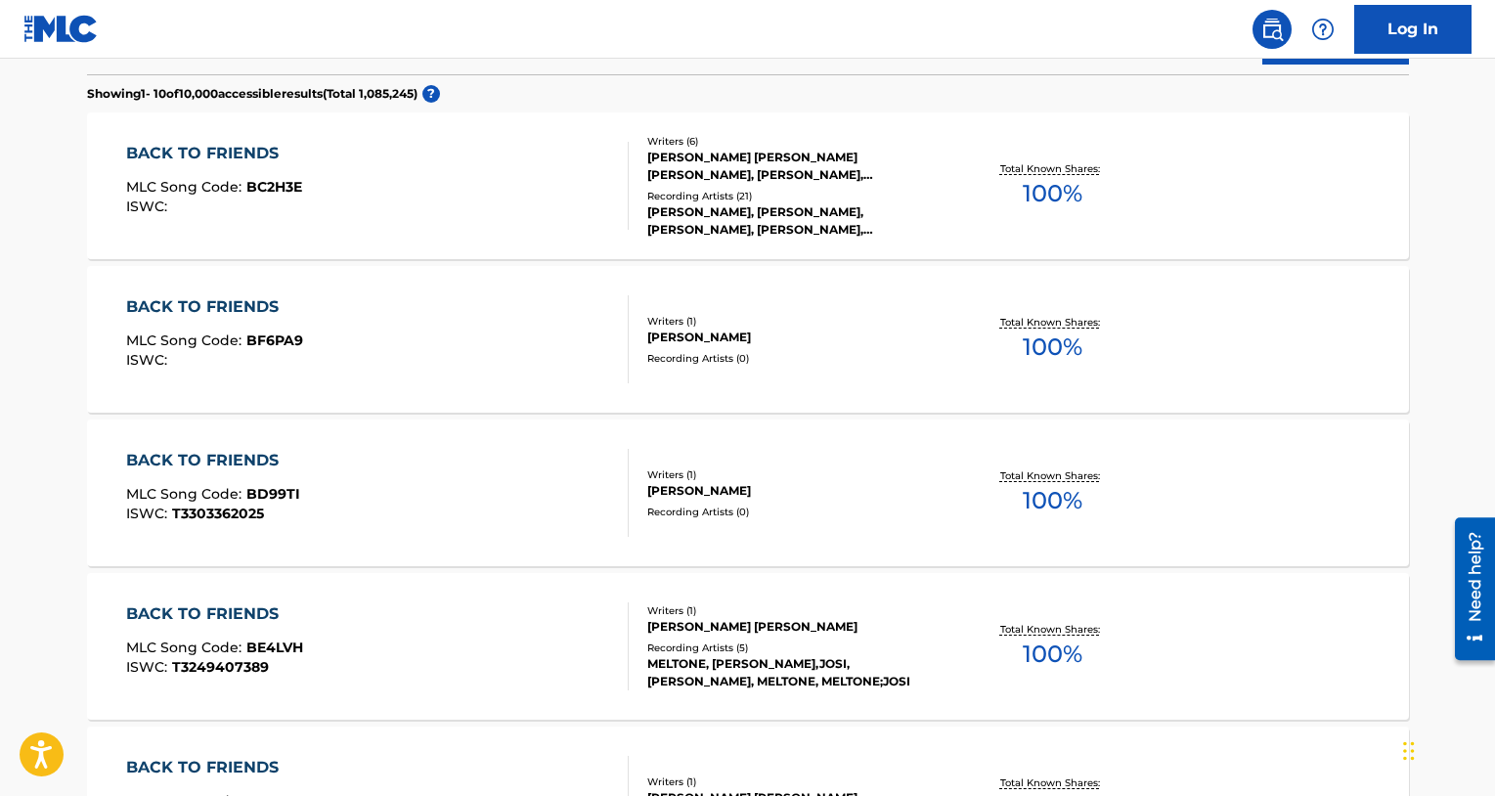
scroll to position [632, 0]
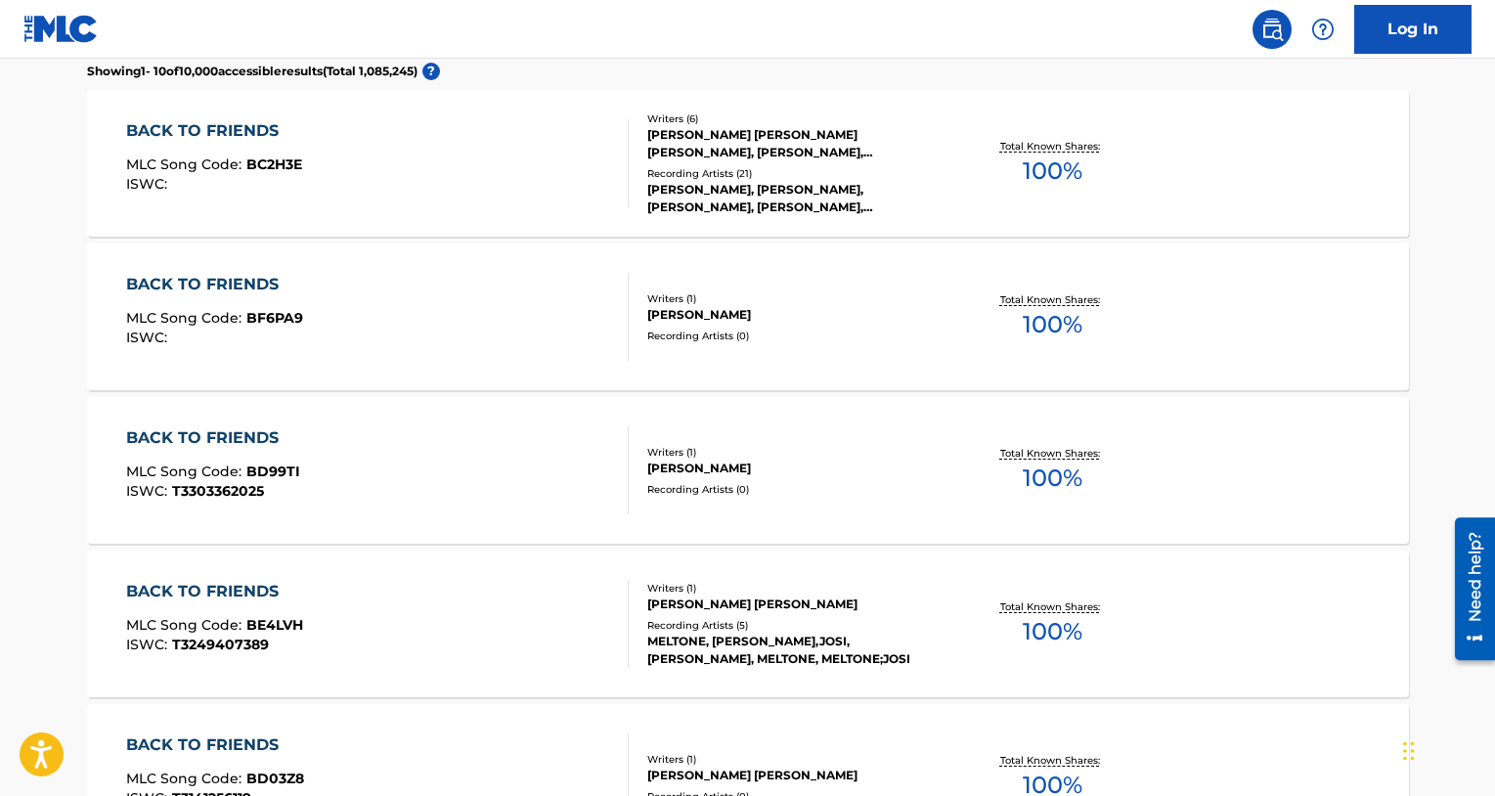
click at [255, 433] on div "BACK TO FRIENDS" at bounding box center [213, 437] width 174 height 23
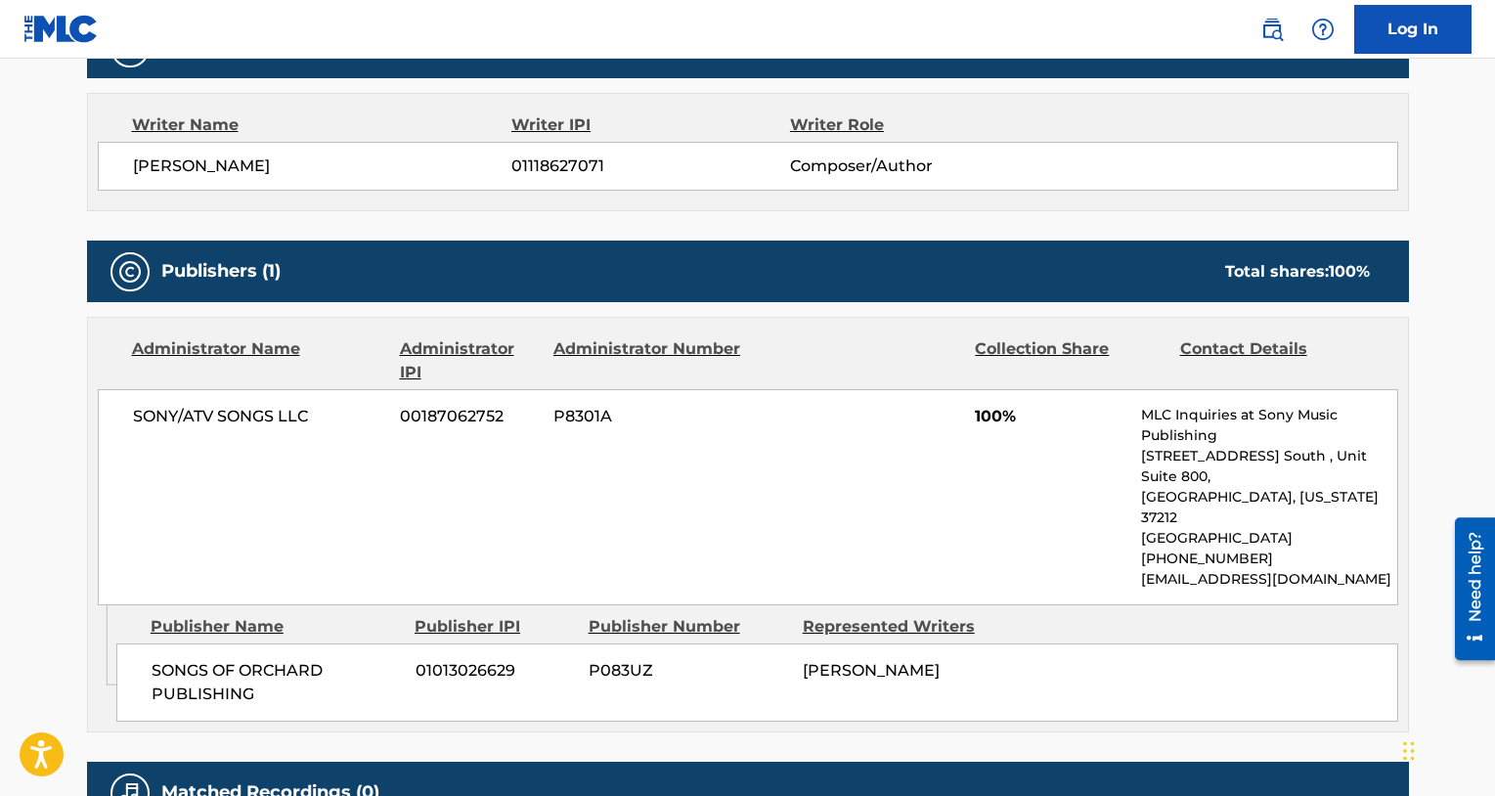
scroll to position [670, 0]
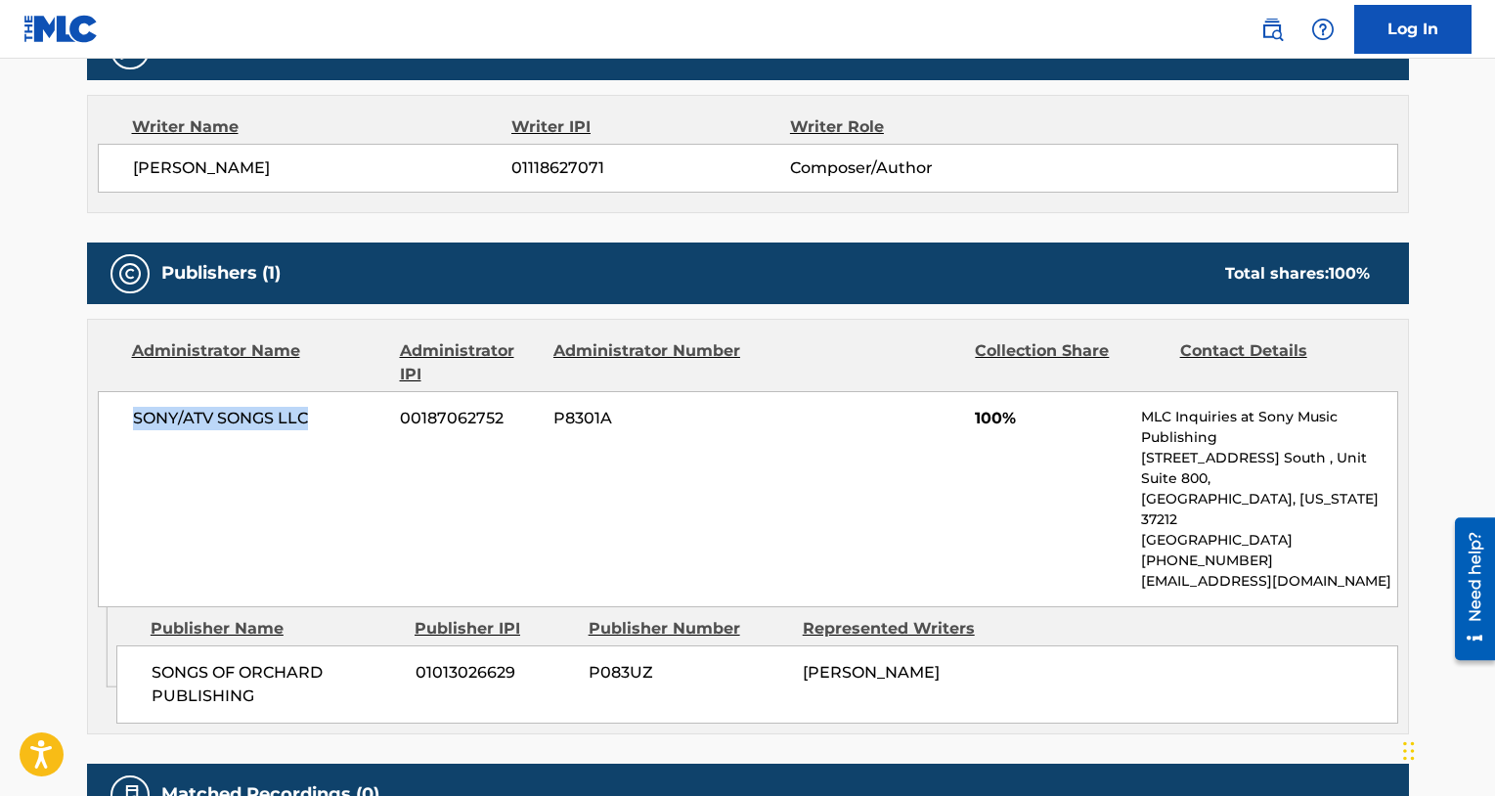
drag, startPoint x: 314, startPoint y: 418, endPoint x: 128, endPoint y: 420, distance: 185.8
click at [128, 420] on div "SONY/ATV SONGS LLC 00187062752 P8301A 100% MLC Inquiries at Sony Music Publishi…" at bounding box center [748, 499] width 1301 height 216
copy span "SONY/ATV SONGS LLC"
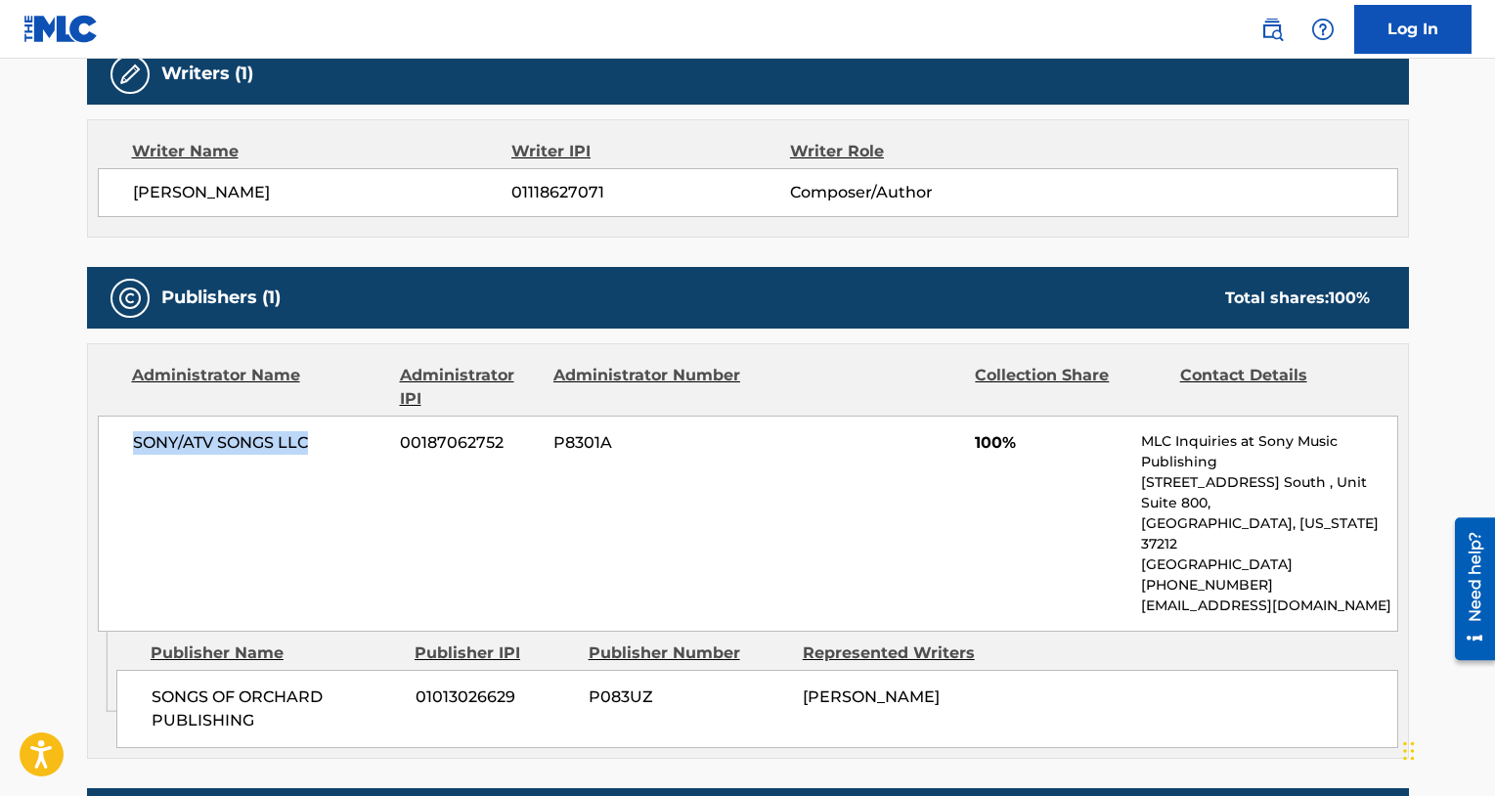
scroll to position [650, 0]
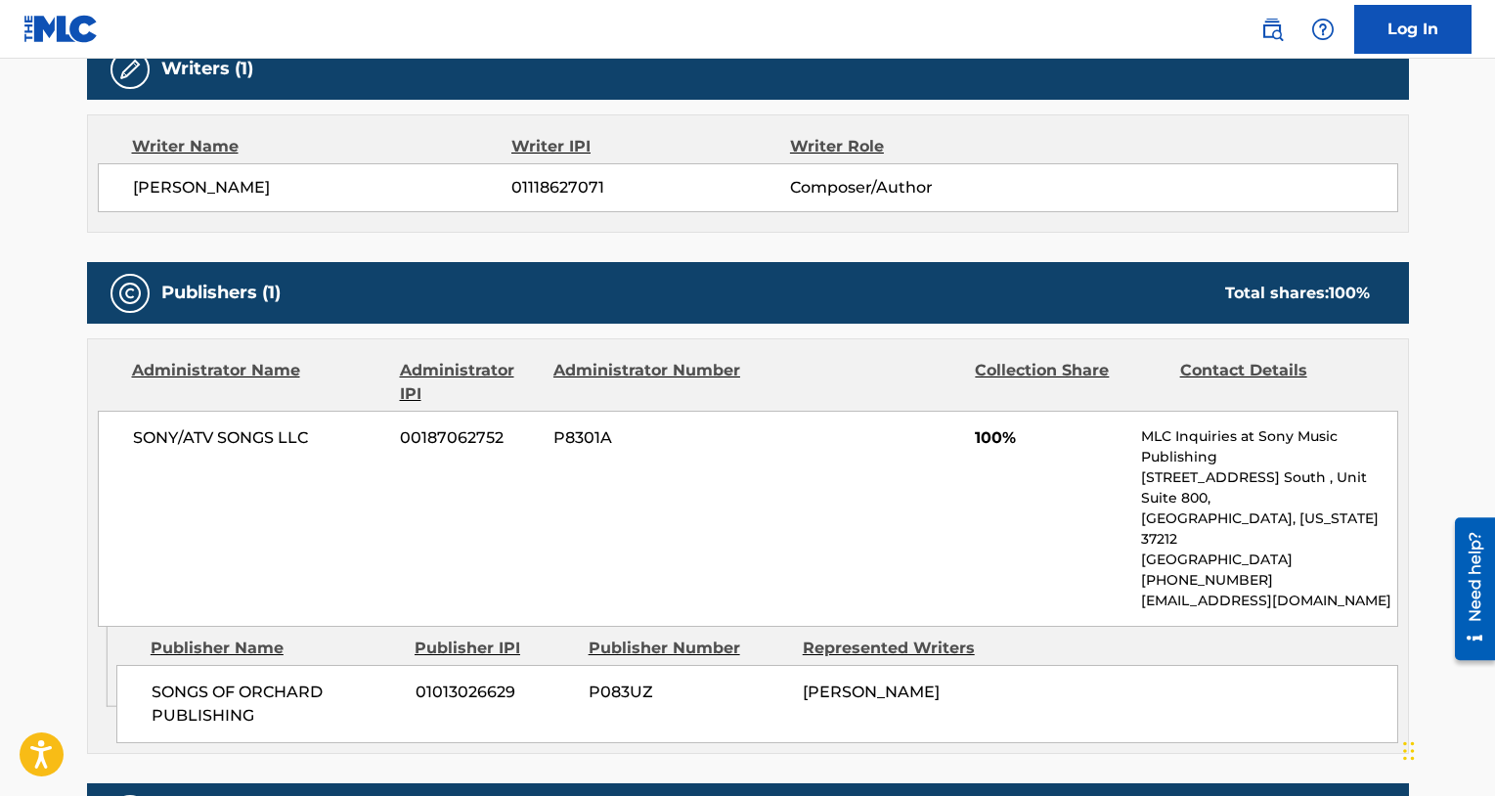
click at [262, 681] on span "SONGS OF ORCHARD PUBLISHING" at bounding box center [276, 704] width 249 height 47
drag, startPoint x: 263, startPoint y: 672, endPoint x: 151, endPoint y: 655, distance: 113.7
click at [152, 681] on span "SONGS OF ORCHARD PUBLISHING" at bounding box center [276, 704] width 249 height 47
copy span "SONGS OF ORCHARD PUBLISHING"
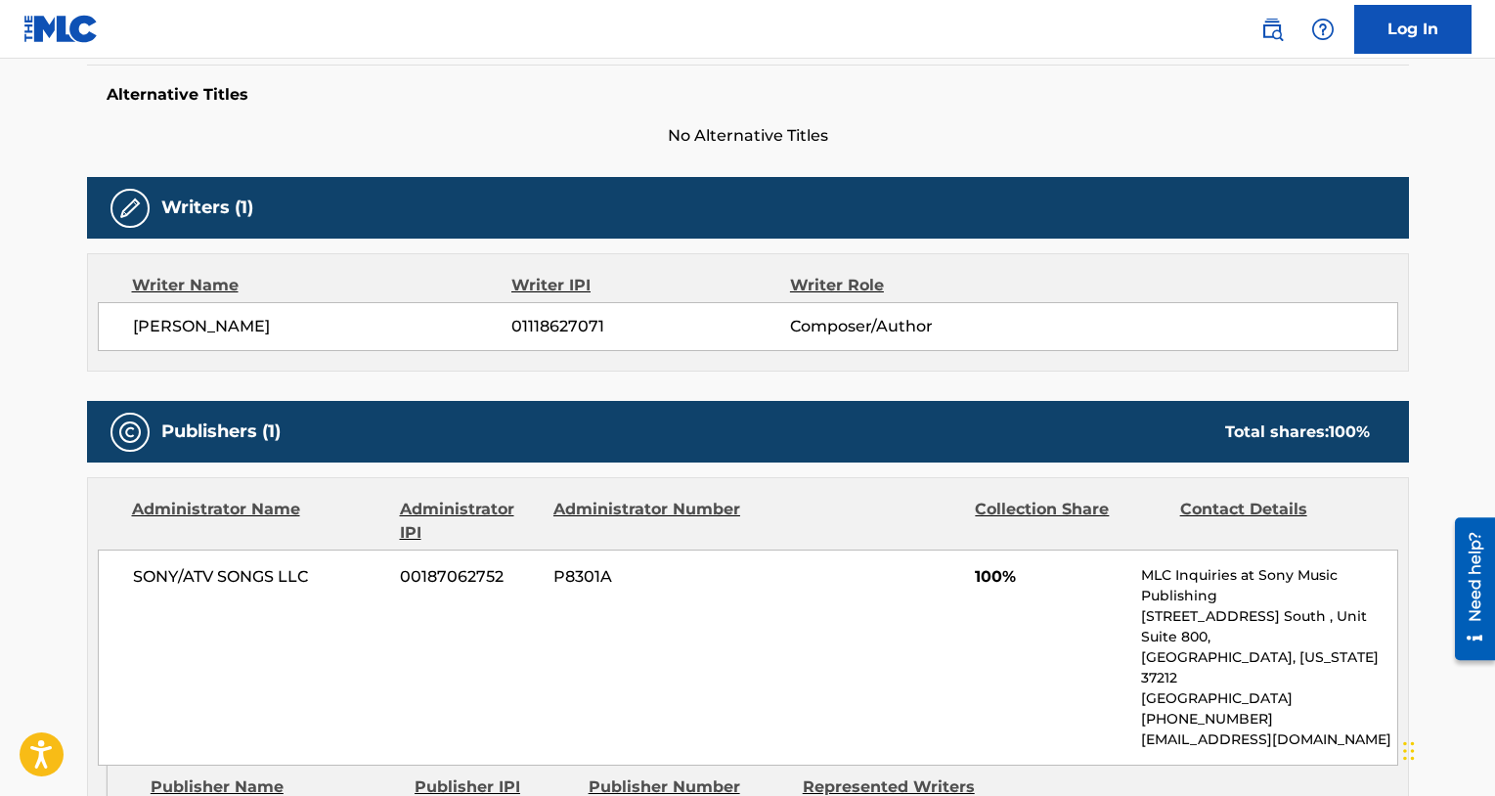
scroll to position [508, 0]
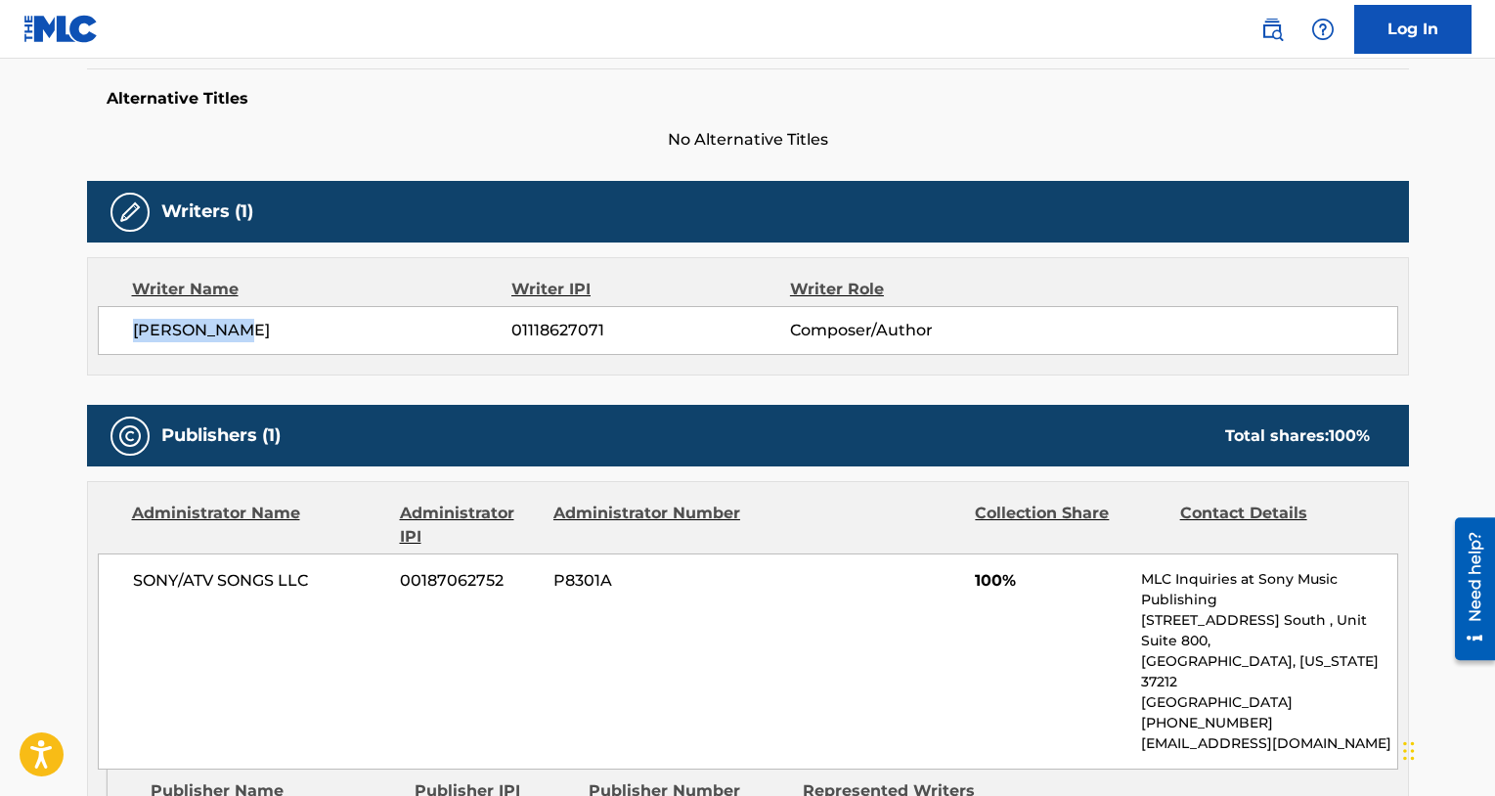
drag, startPoint x: 265, startPoint y: 325, endPoint x: 115, endPoint y: 309, distance: 150.4
click at [115, 309] on div "[PERSON_NAME] 01118627071 Composer/Author" at bounding box center [748, 330] width 1301 height 49
copy span "[PERSON_NAME]"
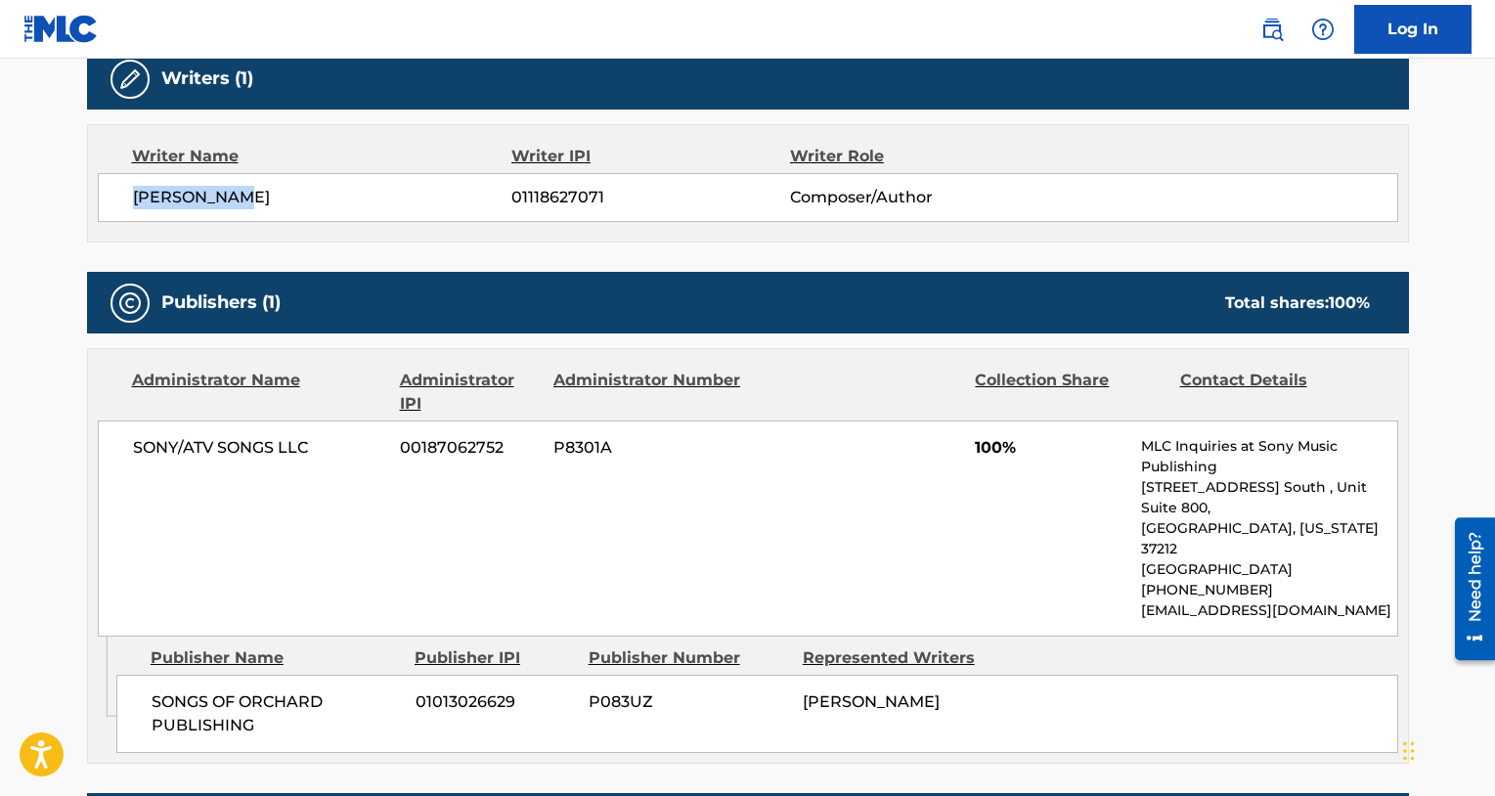
scroll to position [652, 0]
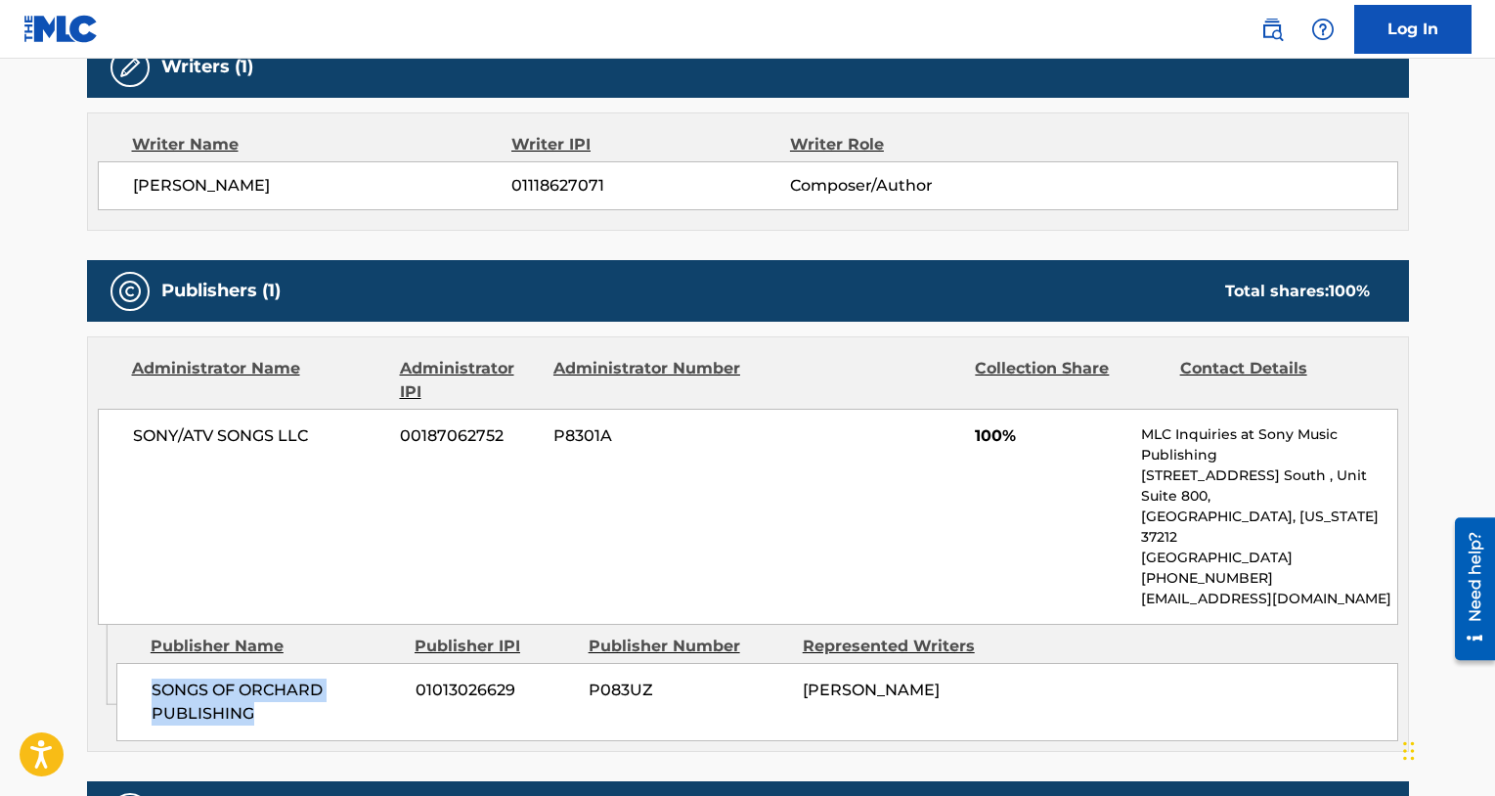
drag, startPoint x: 254, startPoint y: 669, endPoint x: 154, endPoint y: 648, distance: 102.8
click at [154, 679] on span "SONGS OF ORCHARD PUBLISHING" at bounding box center [276, 702] width 249 height 47
copy span "SONGS OF ORCHARD PUBLISHING"
drag, startPoint x: 922, startPoint y: 643, endPoint x: 804, endPoint y: 642, distance: 118.3
click at [804, 679] on div "[PERSON_NAME]" at bounding box center [902, 690] width 199 height 23
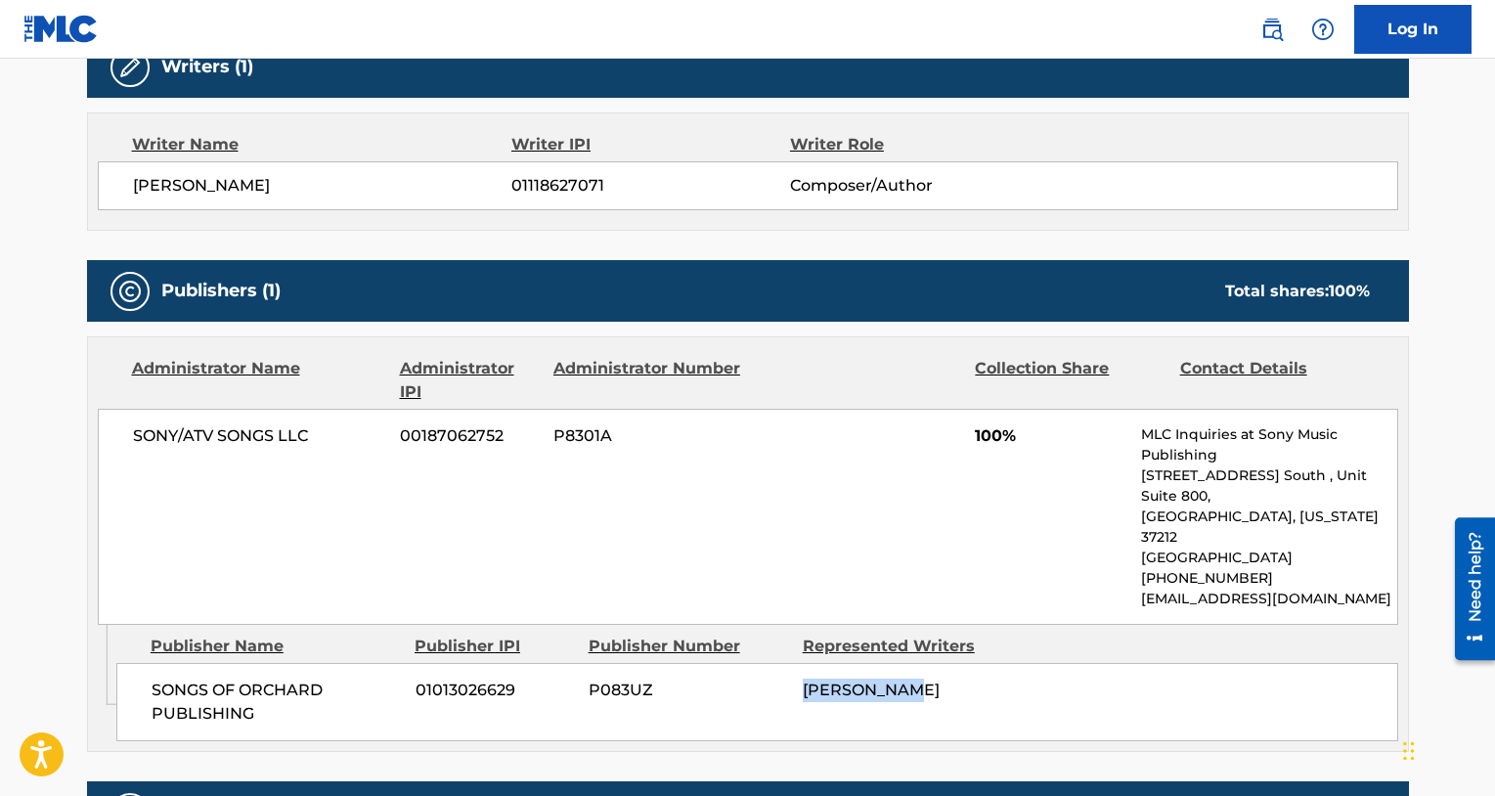
copy span "[PERSON_NAME]"
